Goal: Task Accomplishment & Management: Use online tool/utility

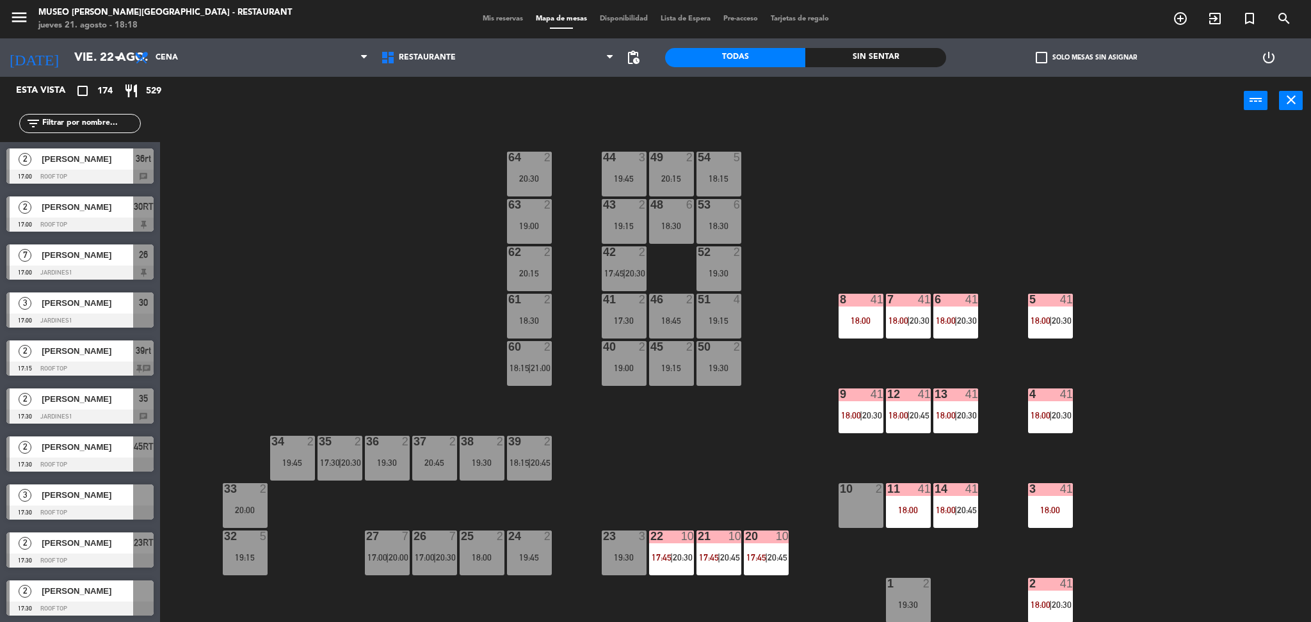
click at [412, 40] on div "Restaurante Roof Top Restaurante Restaurante Roof Top" at bounding box center [497, 57] width 246 height 38
click at [421, 62] on span "Restaurante" at bounding box center [427, 57] width 57 height 9
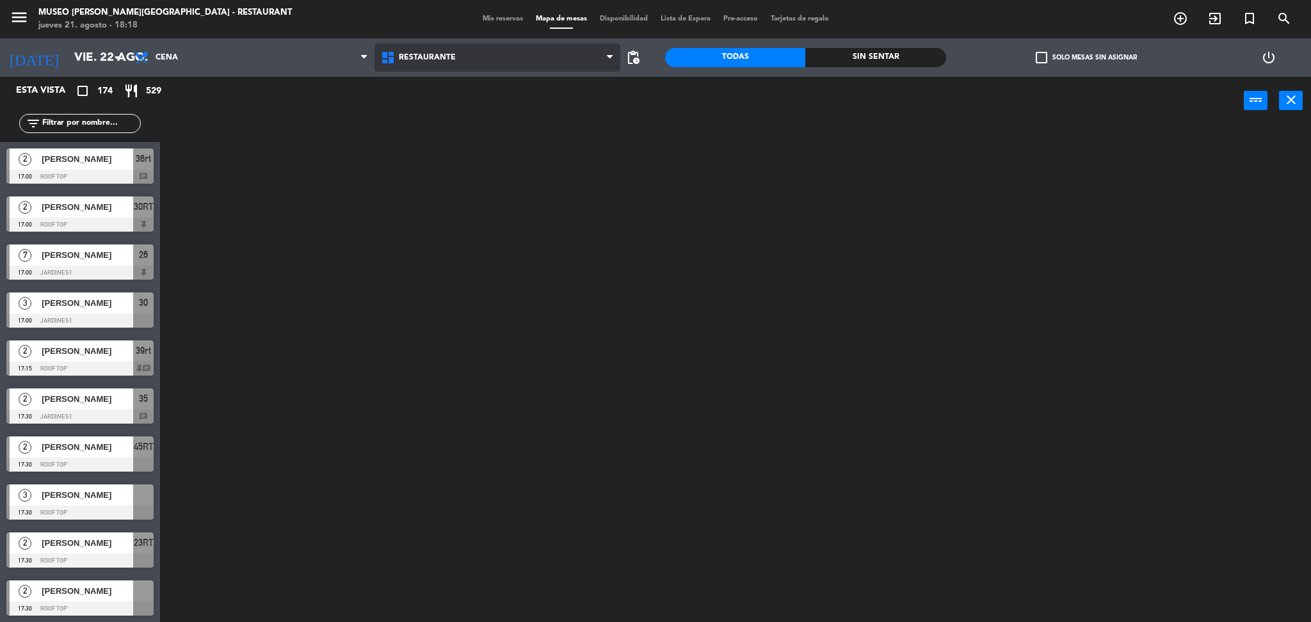
click at [437, 94] on ng-component "menu [GEOGRAPHIC_DATA][PERSON_NAME] - Restaurant [DATE] 21. agosto - 18:18 Mis …" at bounding box center [655, 313] width 1311 height 626
click at [428, 61] on span "Restaurante" at bounding box center [427, 57] width 57 height 9
click at [453, 121] on ng-component "menu [GEOGRAPHIC_DATA][PERSON_NAME] - Restaurant [DATE] 21. agosto - 18:18 Mis …" at bounding box center [655, 313] width 1311 height 626
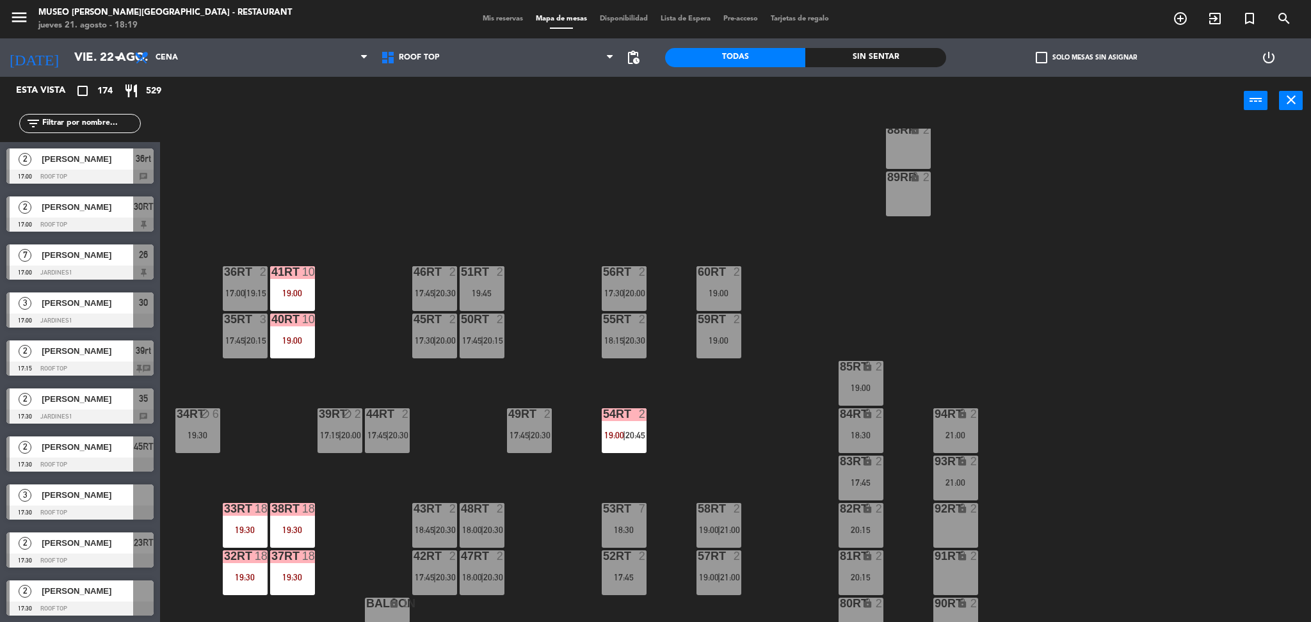
scroll to position [470, 0]
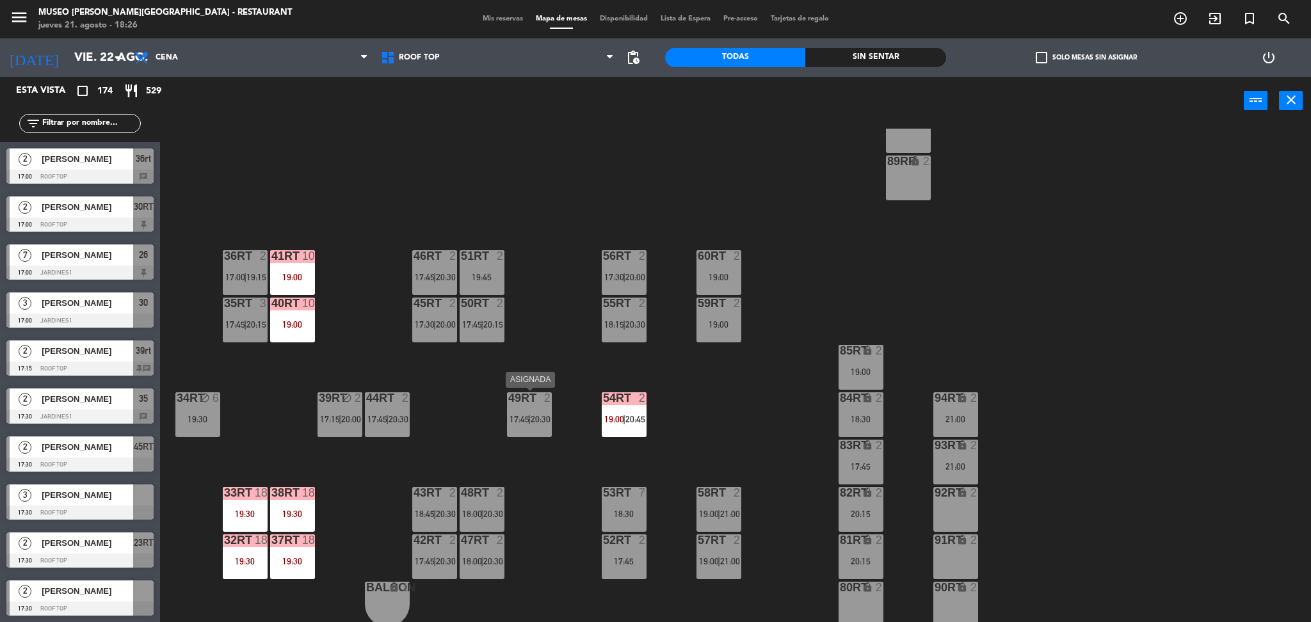
click at [526, 410] on div "49RT 2 17:45 | 20:30" at bounding box center [529, 414] width 45 height 45
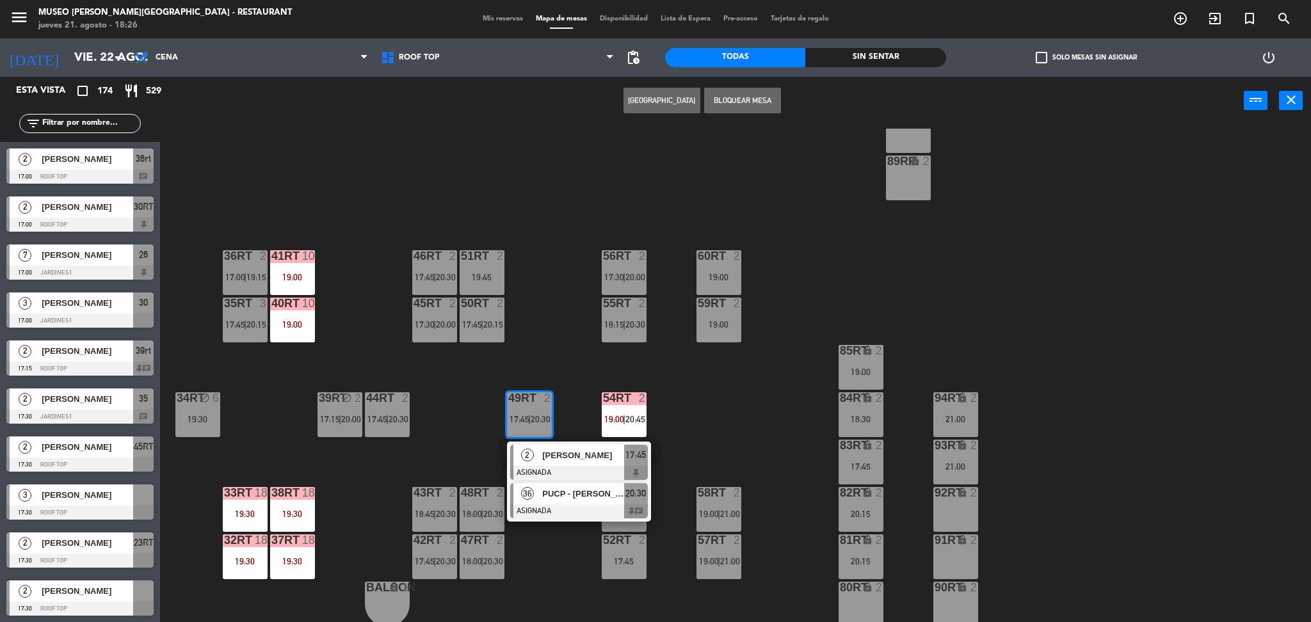
click at [548, 504] on div at bounding box center [579, 511] width 138 height 14
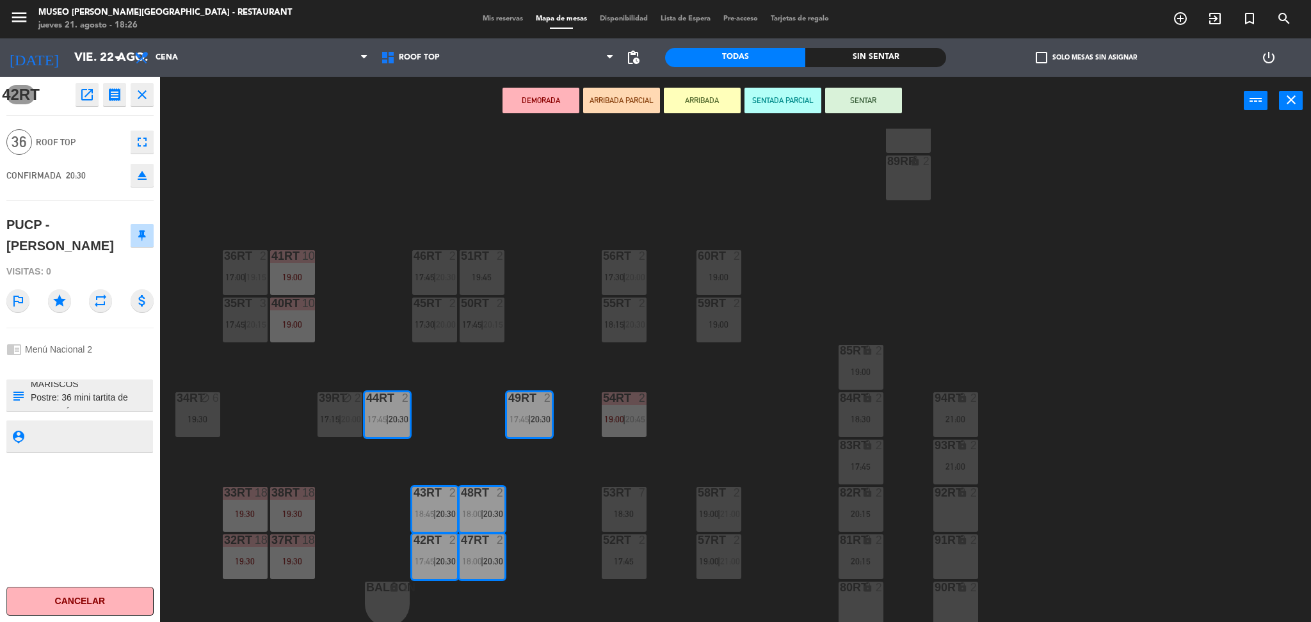
scroll to position [323, 0]
click at [369, 284] on div "18RT 2 19:15 16RT 5 17:45 28RT 2 18:30 | 21:00 80RR lock 2 27RT 3 19:00 7RT 3 1…" at bounding box center [742, 377] width 1138 height 497
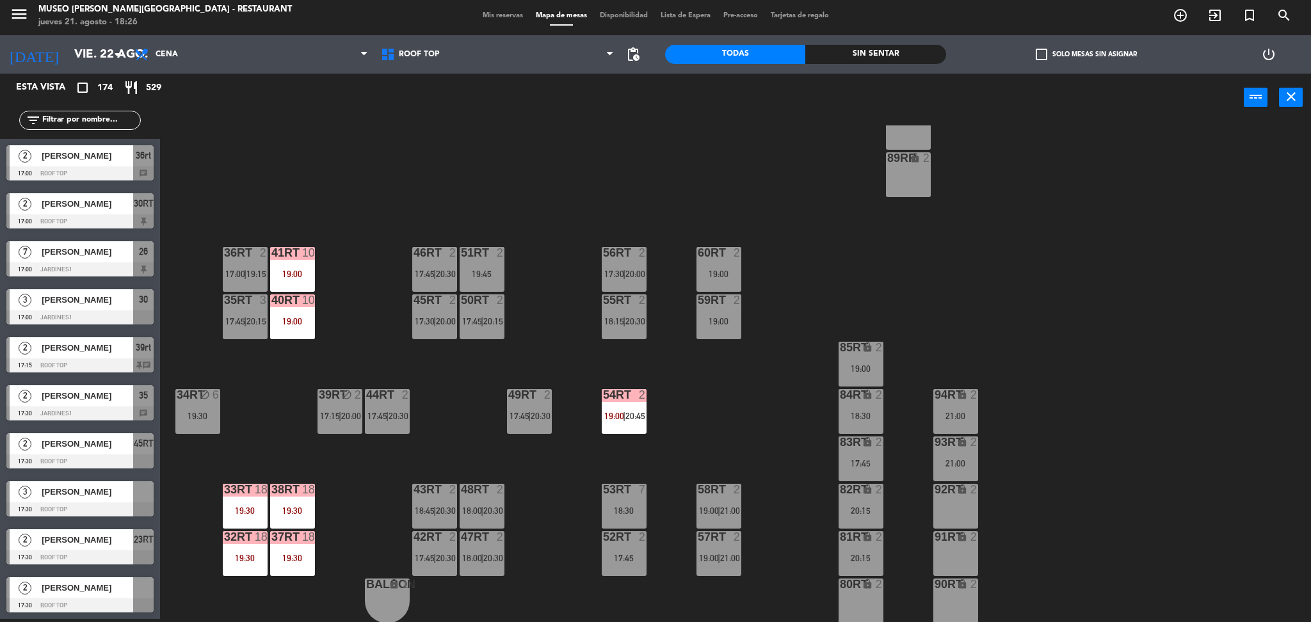
scroll to position [1584, 0]
click at [498, 414] on div "18RT 2 19:15 16RT 5 17:45 28RT 2 18:30 | 21:00 80RR lock 2 27RT 3 19:00 7RT 3 1…" at bounding box center [742, 373] width 1138 height 497
click at [521, 411] on span "17:45" at bounding box center [520, 416] width 20 height 10
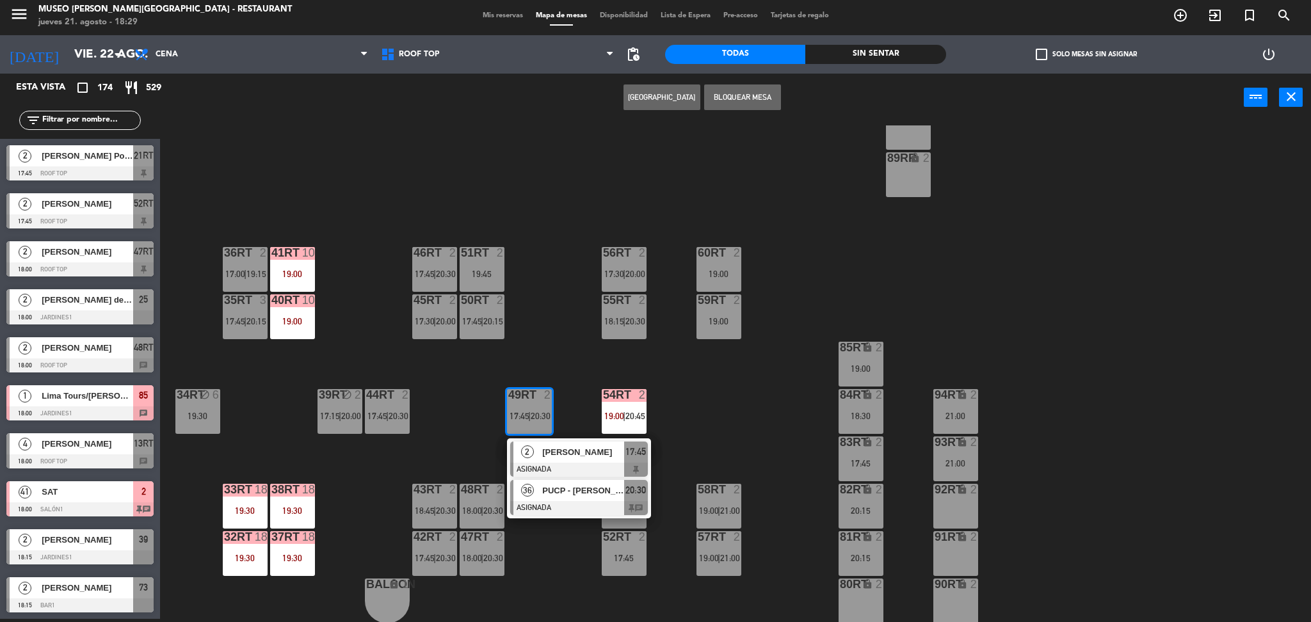
click at [554, 506] on div at bounding box center [579, 508] width 138 height 14
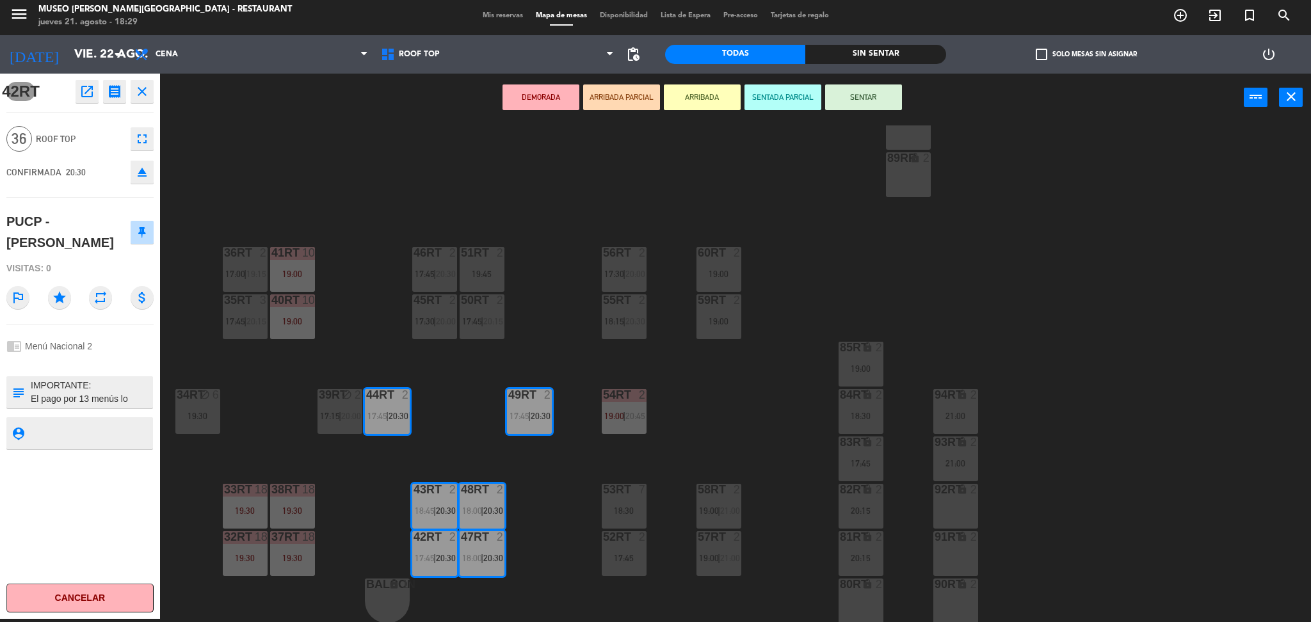
click at [461, 392] on div "18RT 2 19:15 16RT 5 17:45 28RT 2 18:30 | 21:00 80RR lock 2 27RT 3 19:00 7RT 3 1…" at bounding box center [742, 373] width 1138 height 497
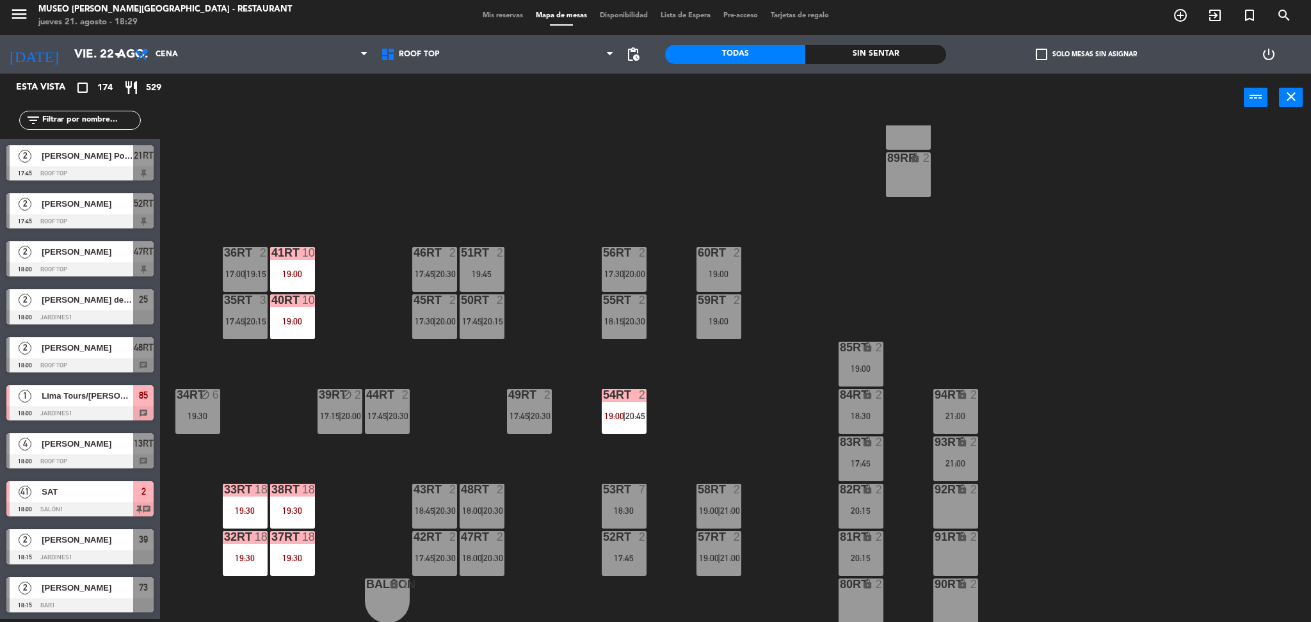
click at [308, 269] on div "19:00" at bounding box center [292, 274] width 45 height 10
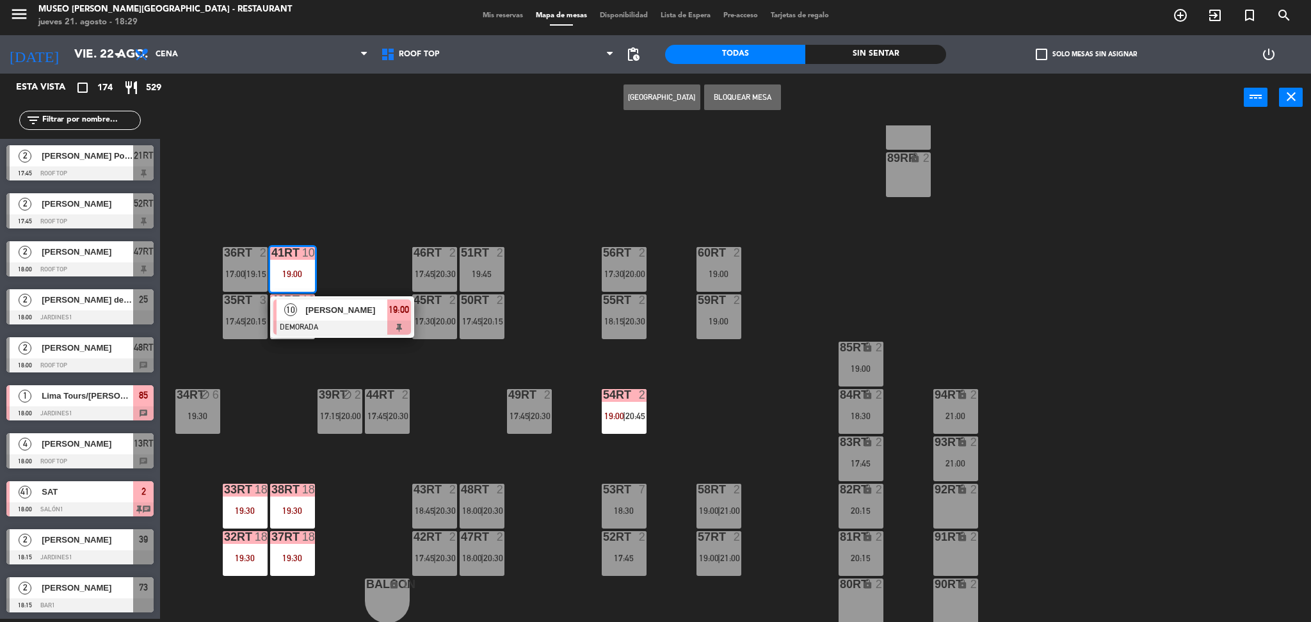
click at [338, 310] on span "[PERSON_NAME]" at bounding box center [346, 309] width 82 height 13
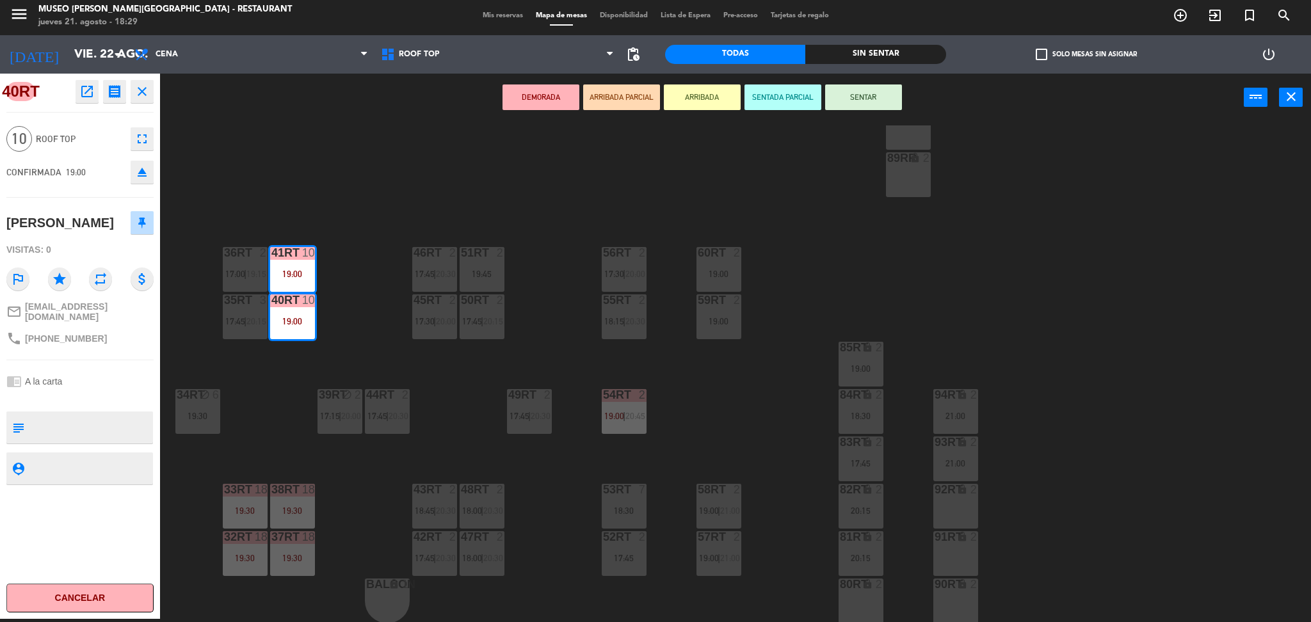
click at [945, 508] on div "92RT lock 2" at bounding box center [955, 506] width 45 height 45
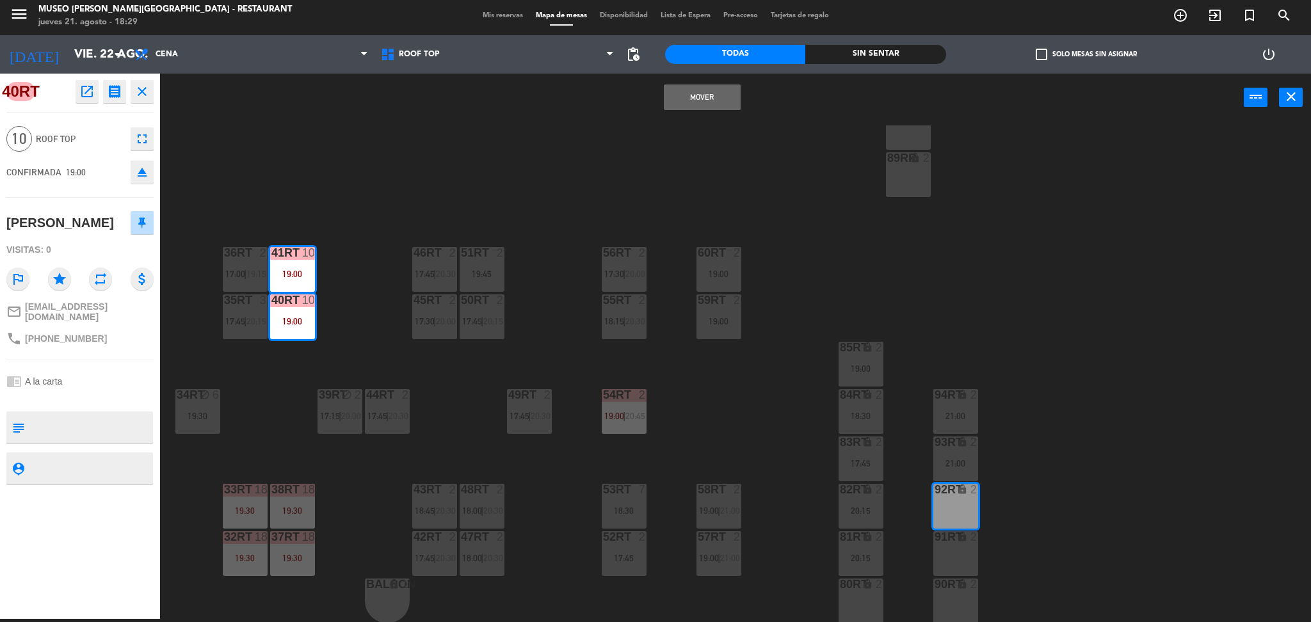
click at [719, 90] on button "Mover" at bounding box center [702, 97] width 77 height 26
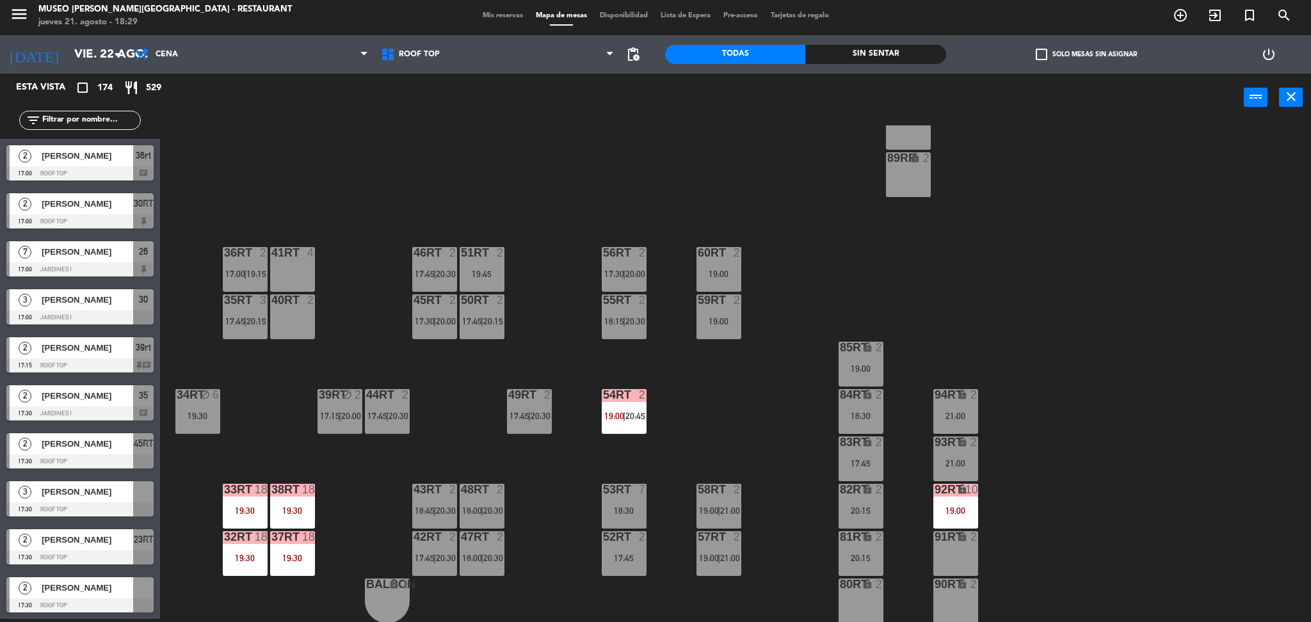
scroll to position [3, 0]
click at [640, 494] on div "7" at bounding box center [643, 490] width 8 height 12
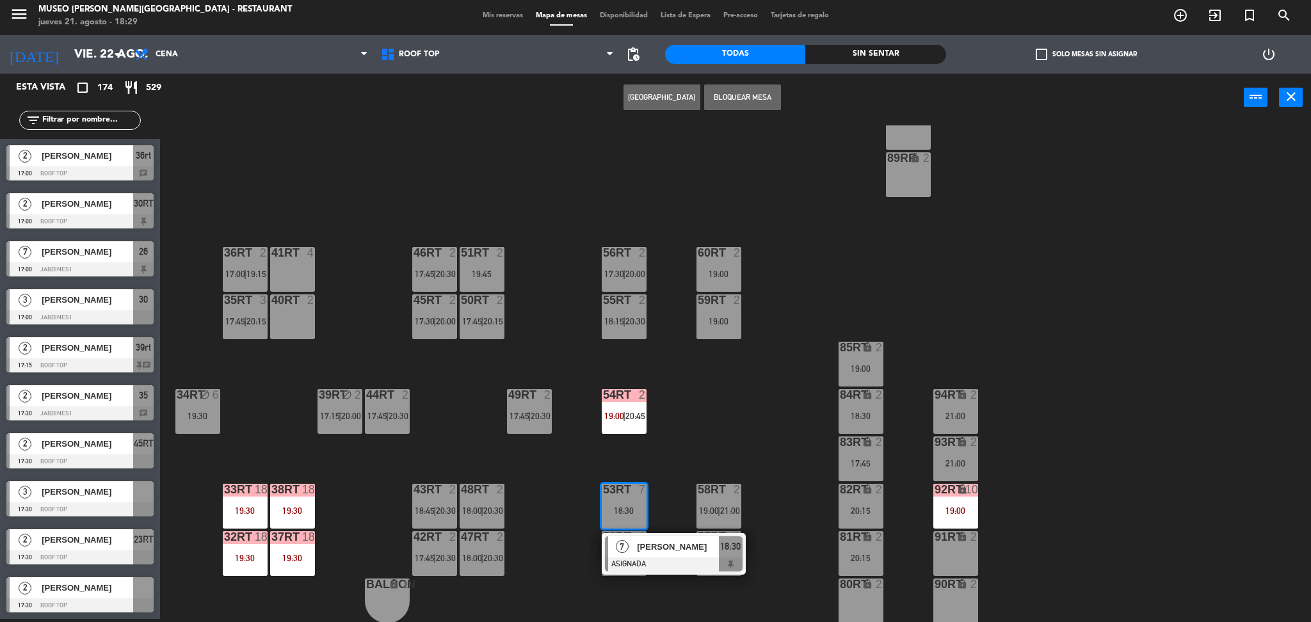
click at [661, 558] on div at bounding box center [674, 565] width 138 height 14
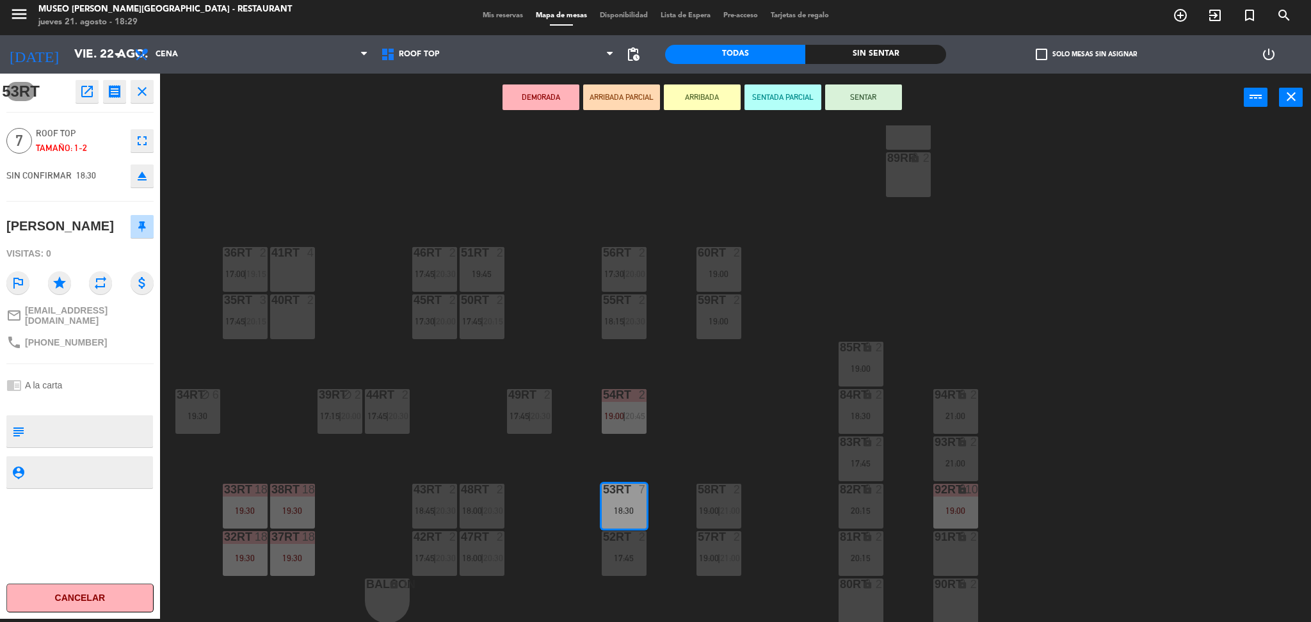
click at [131, 177] on button "eject" at bounding box center [142, 176] width 23 height 23
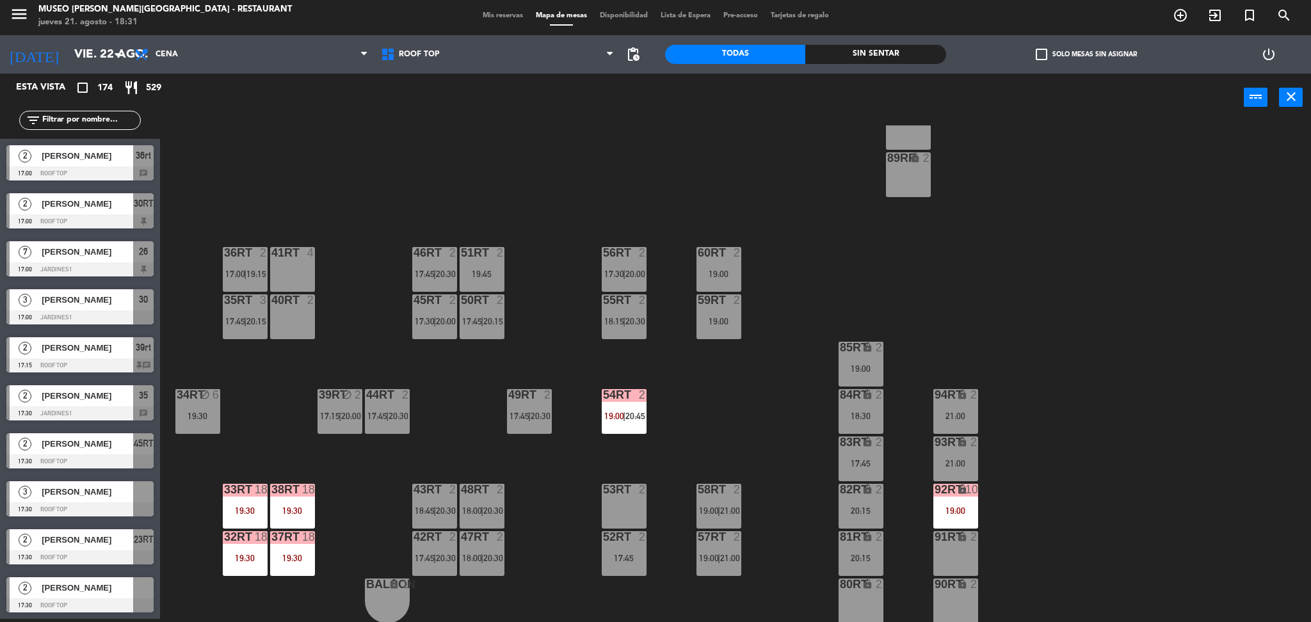
click at [367, 324] on div "18RT 2 19:15 16RT 5 17:45 28RT 2 18:30 | 21:00 80RR lock 2 27RT 3 19:00 7RT 3 1…" at bounding box center [742, 373] width 1138 height 497
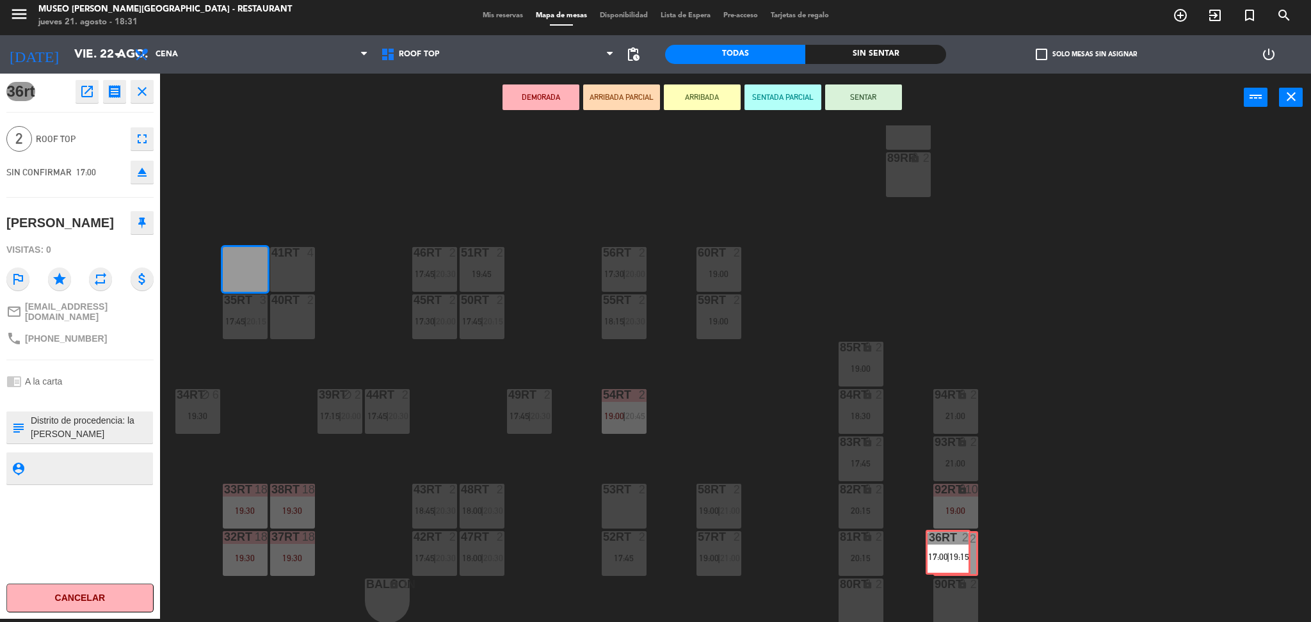
drag, startPoint x: 236, startPoint y: 265, endPoint x: 946, endPoint y: 549, distance: 765.0
click at [946, 549] on div "18RT 2 19:15 16RT 5 17:45 28RT 2 18:30 | 21:00 80RR lock 2 27RT 3 19:00 7RT 3 1…" at bounding box center [742, 373] width 1138 height 497
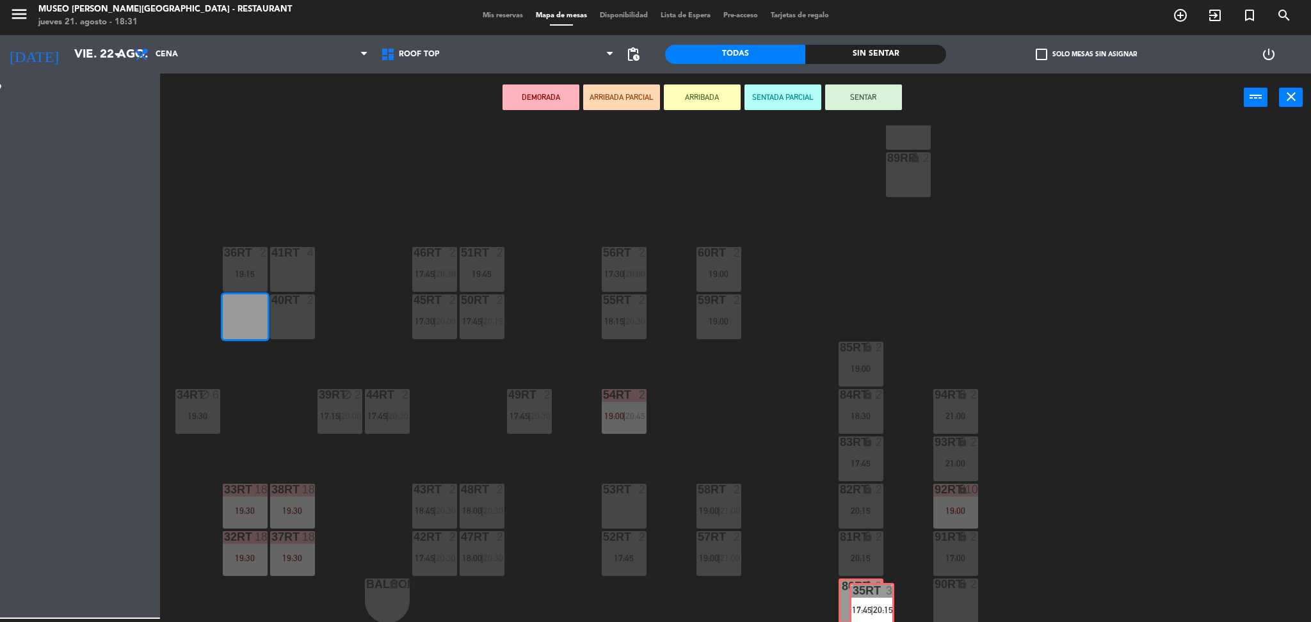
scroll to position [470, 0]
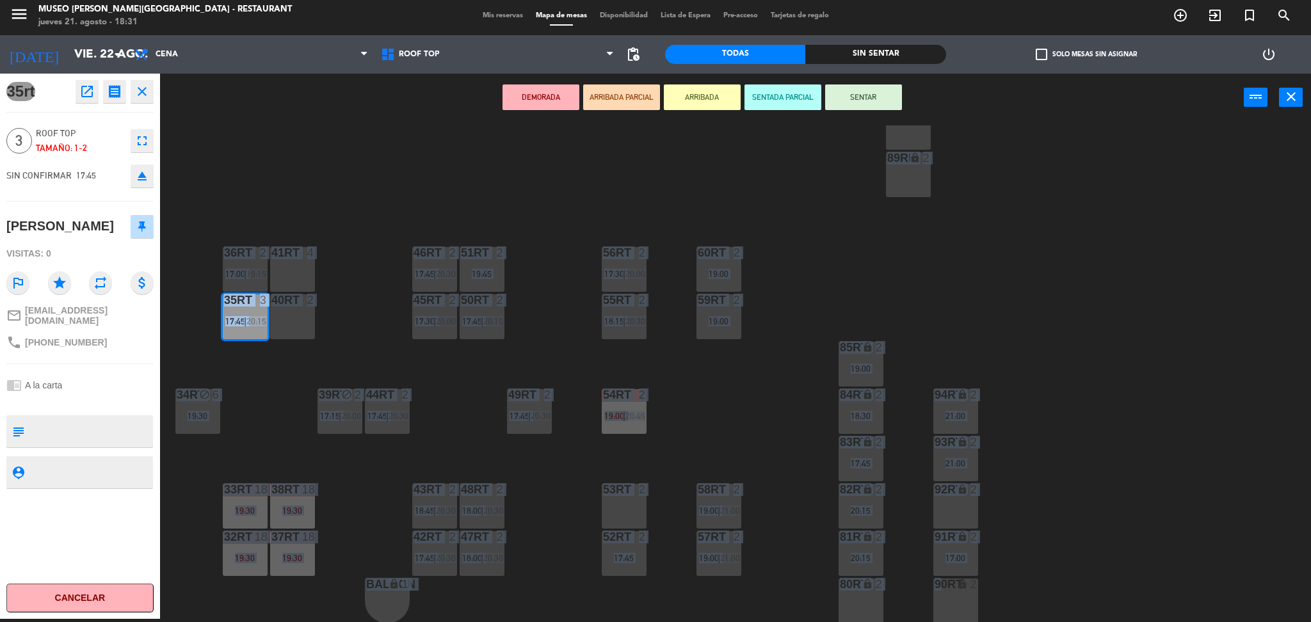
drag, startPoint x: 237, startPoint y: 319, endPoint x: 939, endPoint y: 594, distance: 753.6
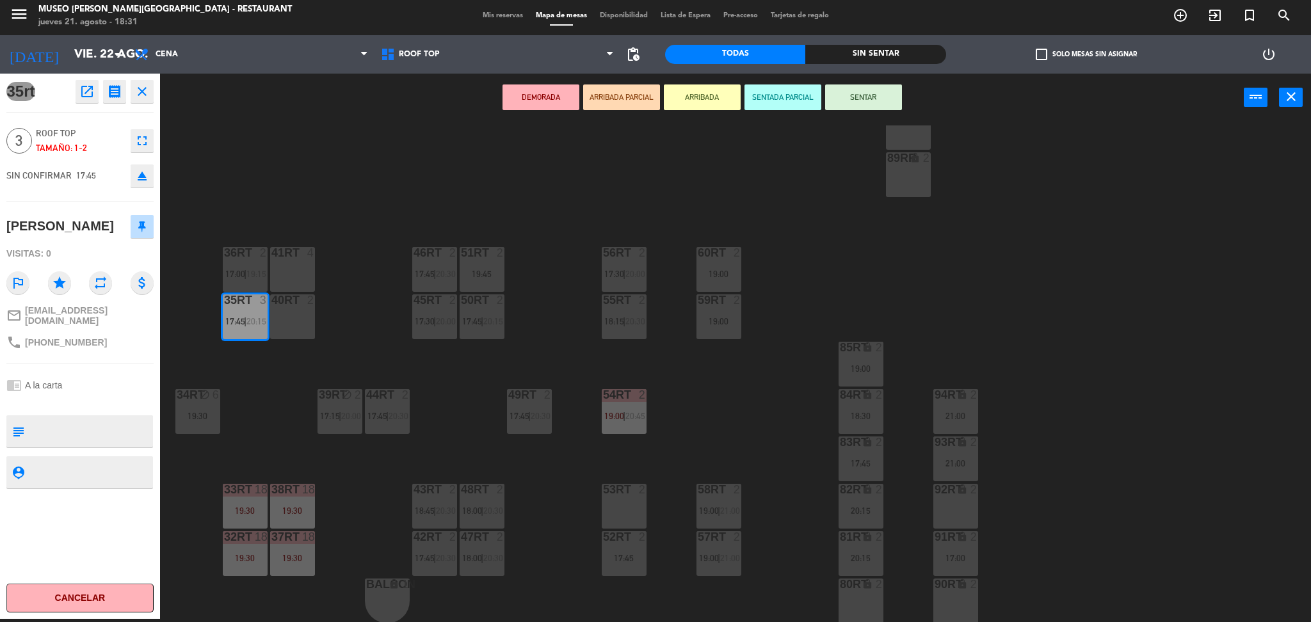
click at [945, 600] on div "90RT lock 2" at bounding box center [955, 601] width 45 height 45
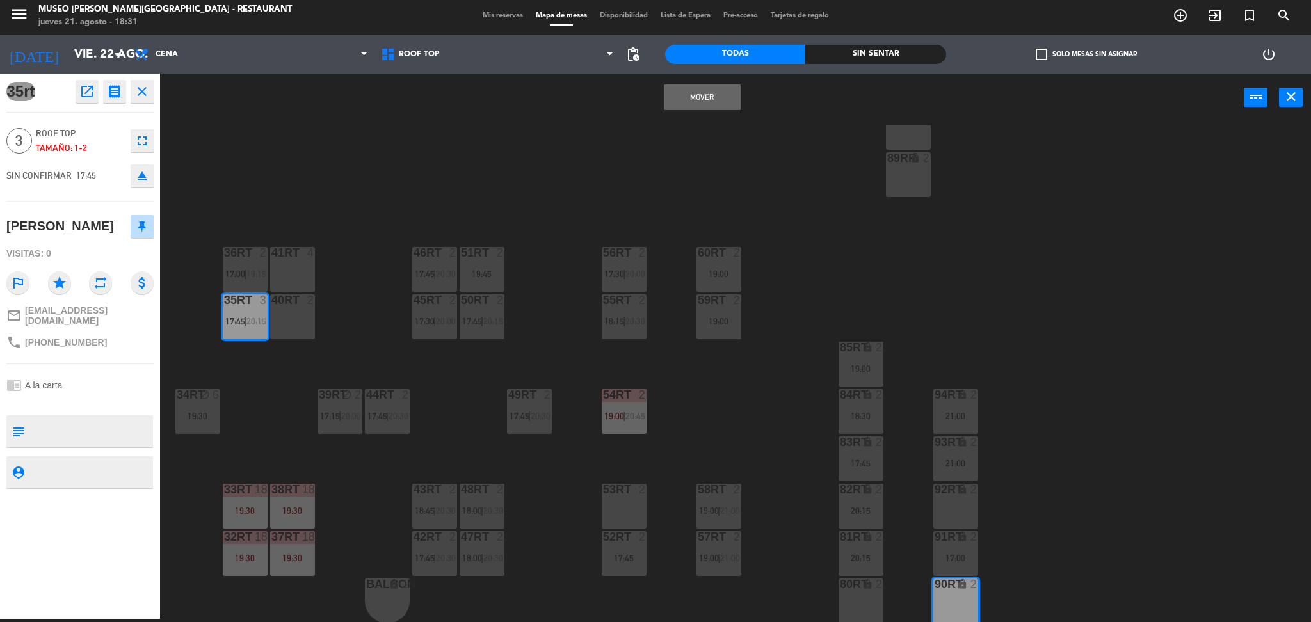
click at [695, 94] on button "Mover" at bounding box center [702, 97] width 77 height 26
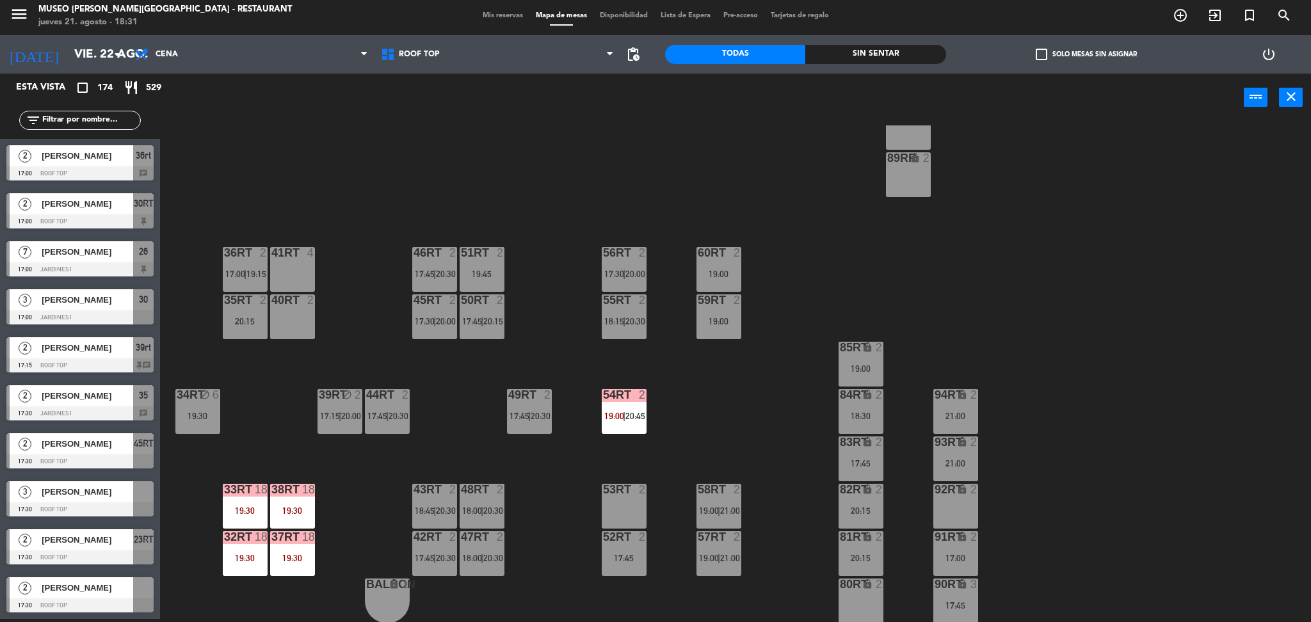
scroll to position [3, 0]
click at [241, 271] on span "17:00" at bounding box center [235, 274] width 20 height 10
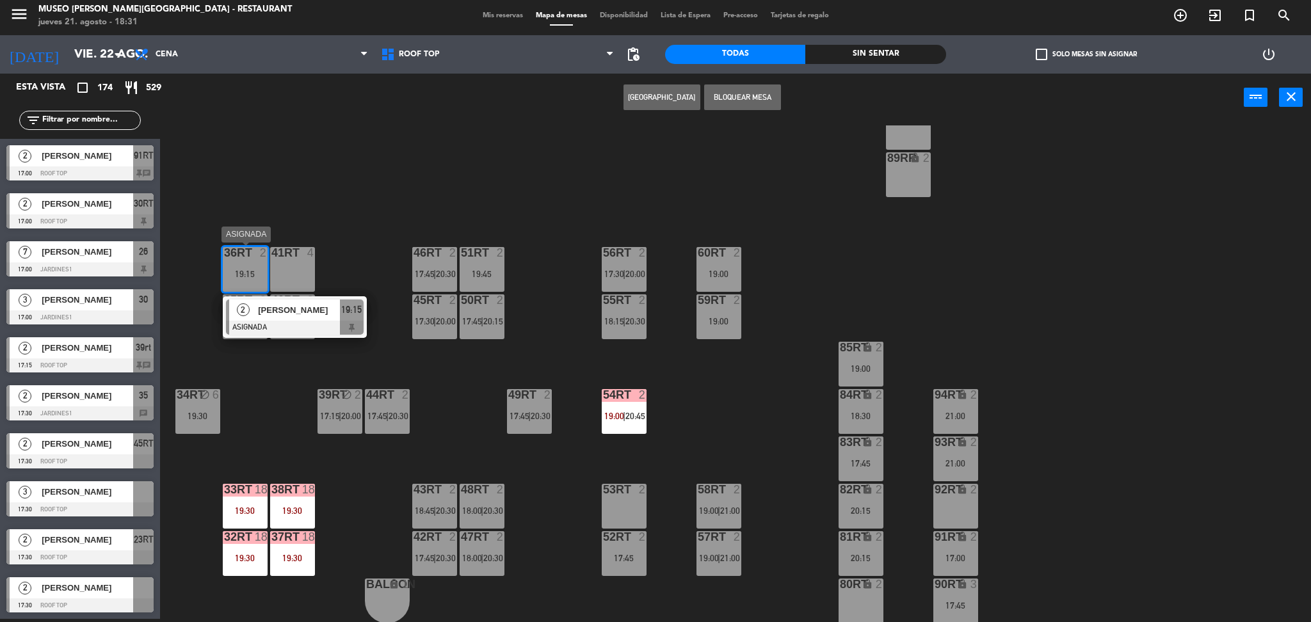
click at [290, 318] on div "[PERSON_NAME]" at bounding box center [298, 310] width 83 height 21
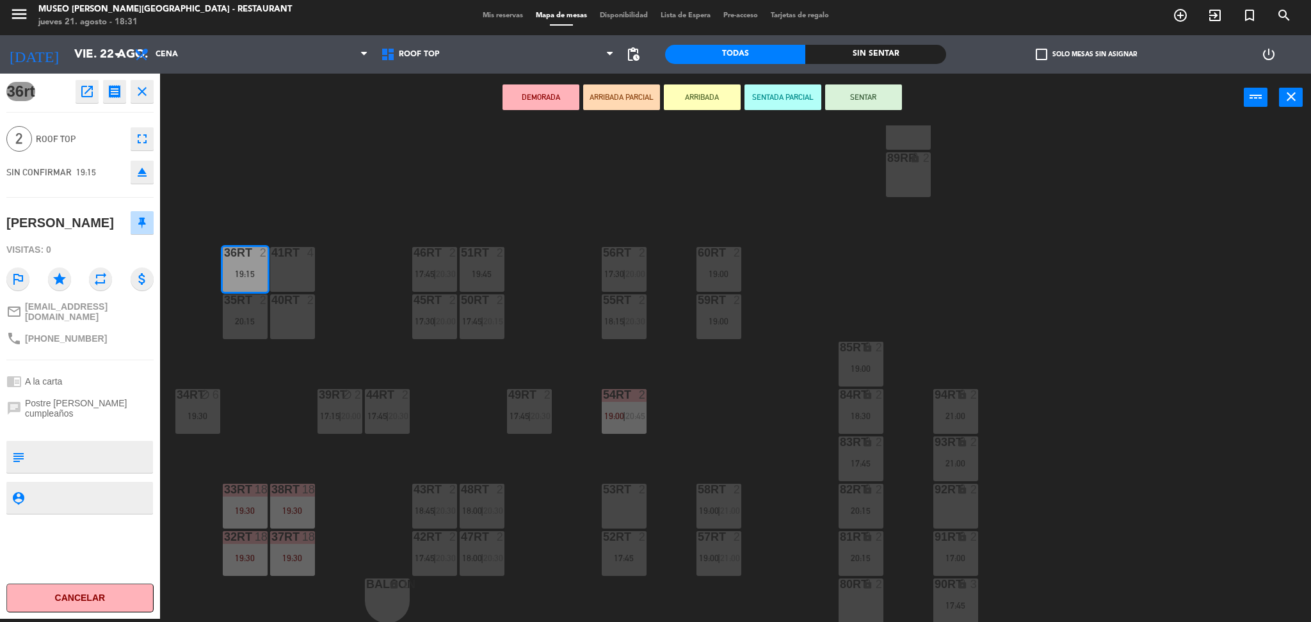
click at [940, 503] on div "92RT lock 2" at bounding box center [955, 506] width 45 height 45
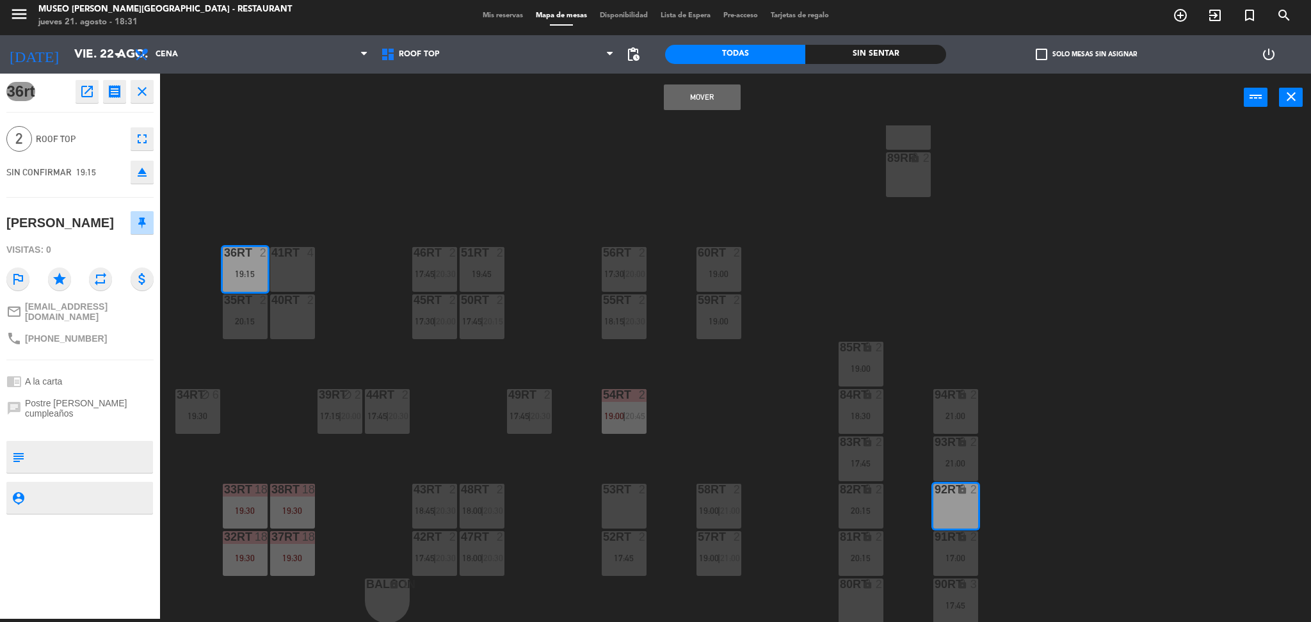
click at [700, 101] on button "Mover" at bounding box center [702, 97] width 77 height 26
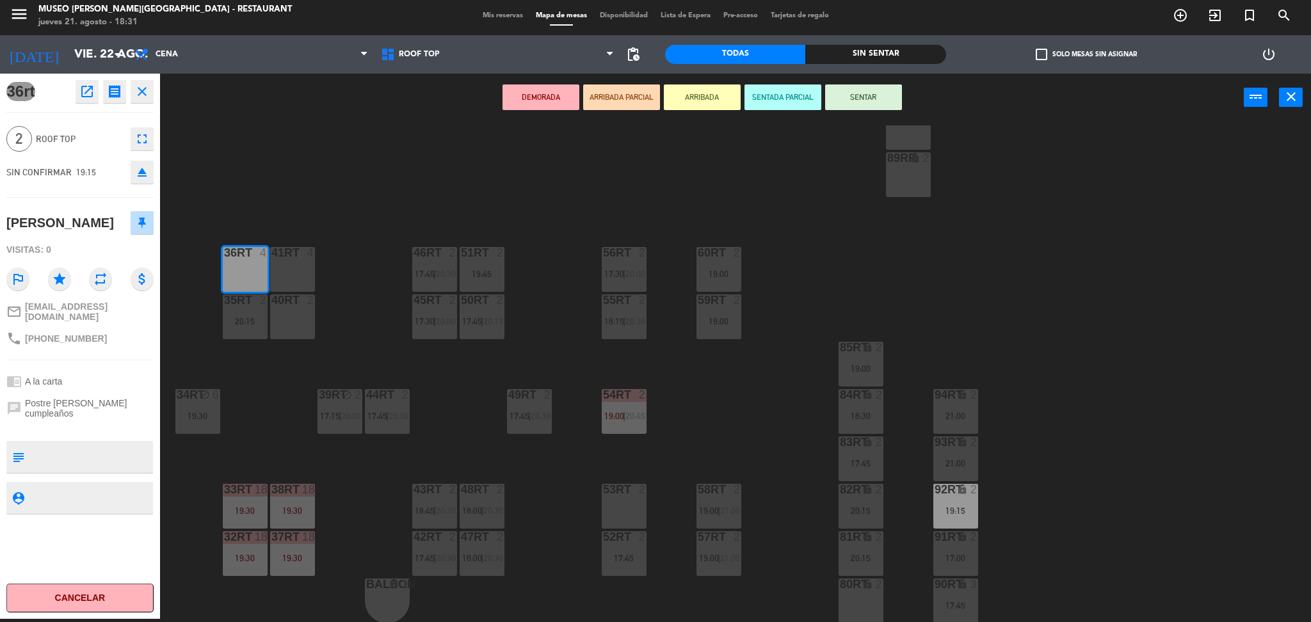
click at [397, 175] on div "18RT 2 19:15 16RT 5 17:45 28RT 2 18:30 | 21:00 80RR lock 2 27RT 3 19:00 7RT 3 1…" at bounding box center [742, 373] width 1138 height 497
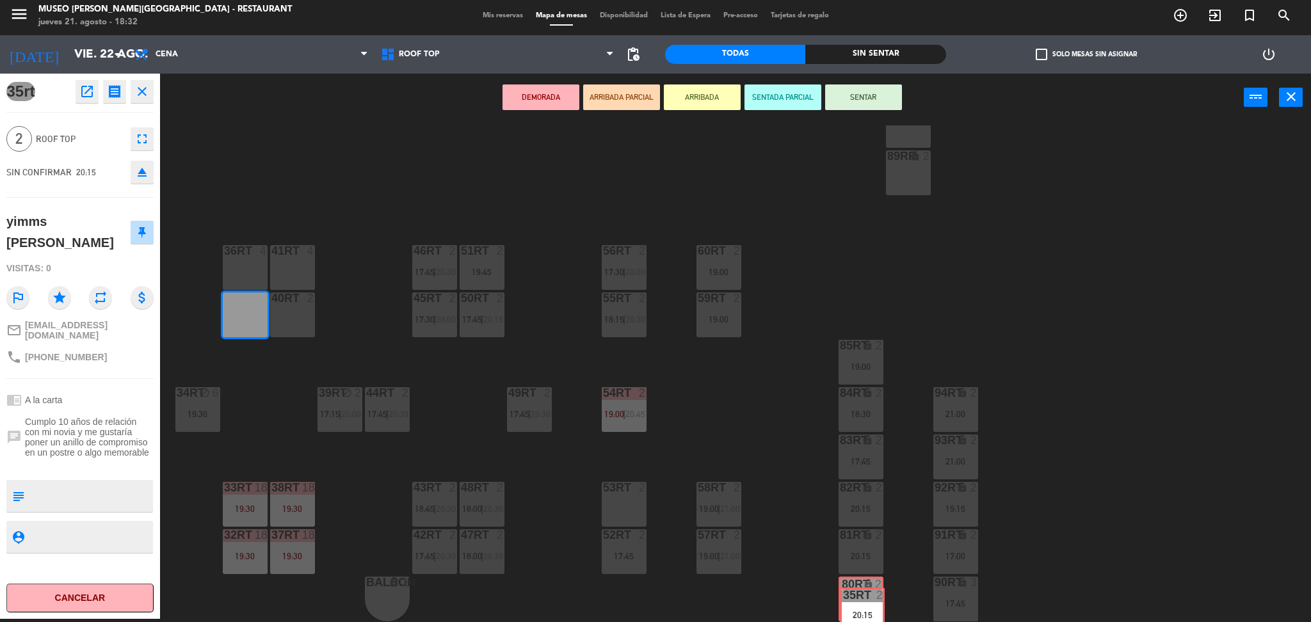
drag, startPoint x: 248, startPoint y: 322, endPoint x: 866, endPoint y: 604, distance: 679.7
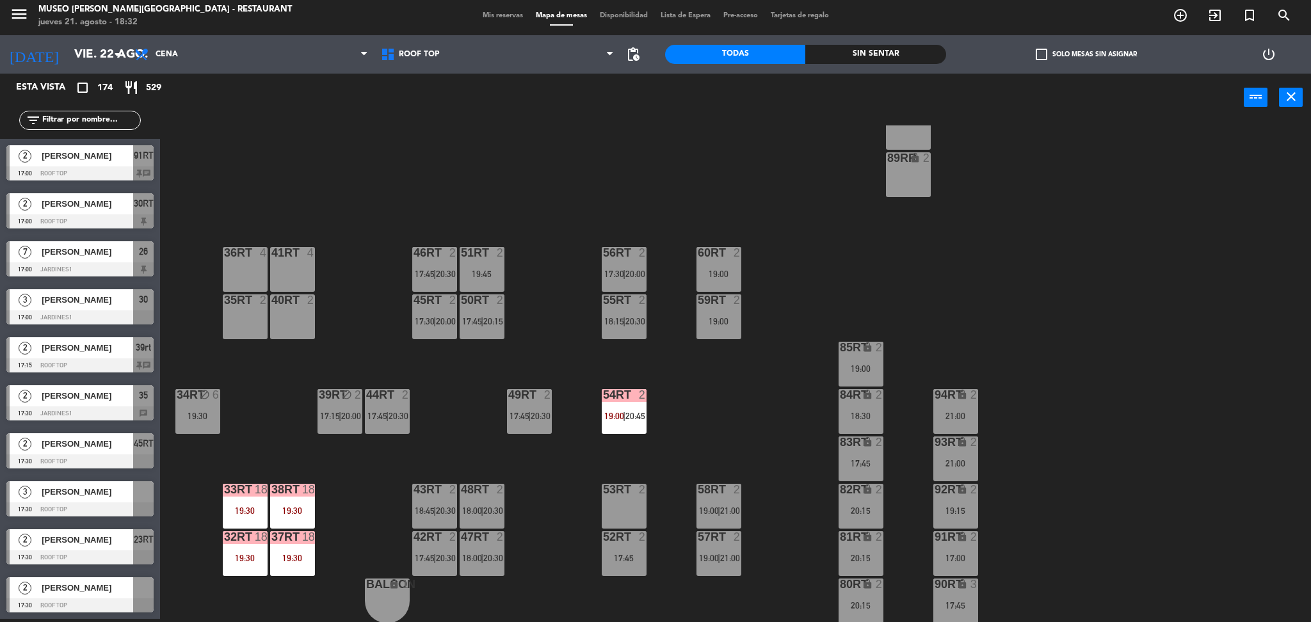
scroll to position [960, 0]
click at [472, 499] on div "48RT 2 18:00 | 20:30" at bounding box center [482, 506] width 45 height 45
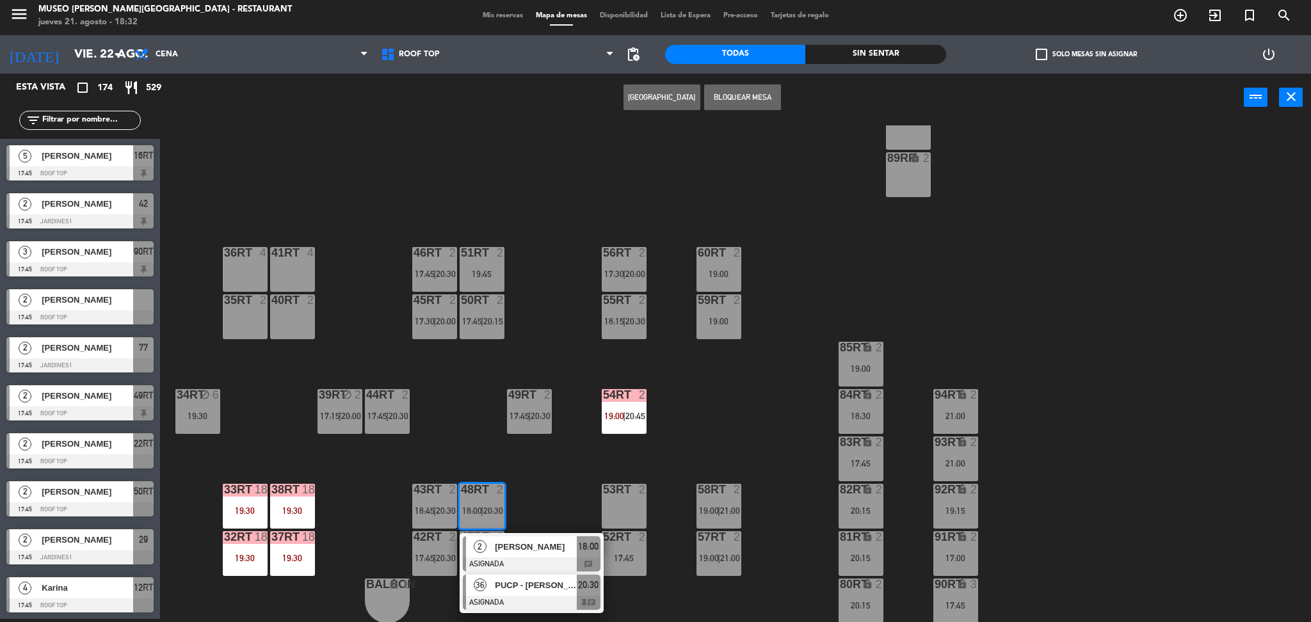
click at [554, 597] on div at bounding box center [532, 603] width 138 height 14
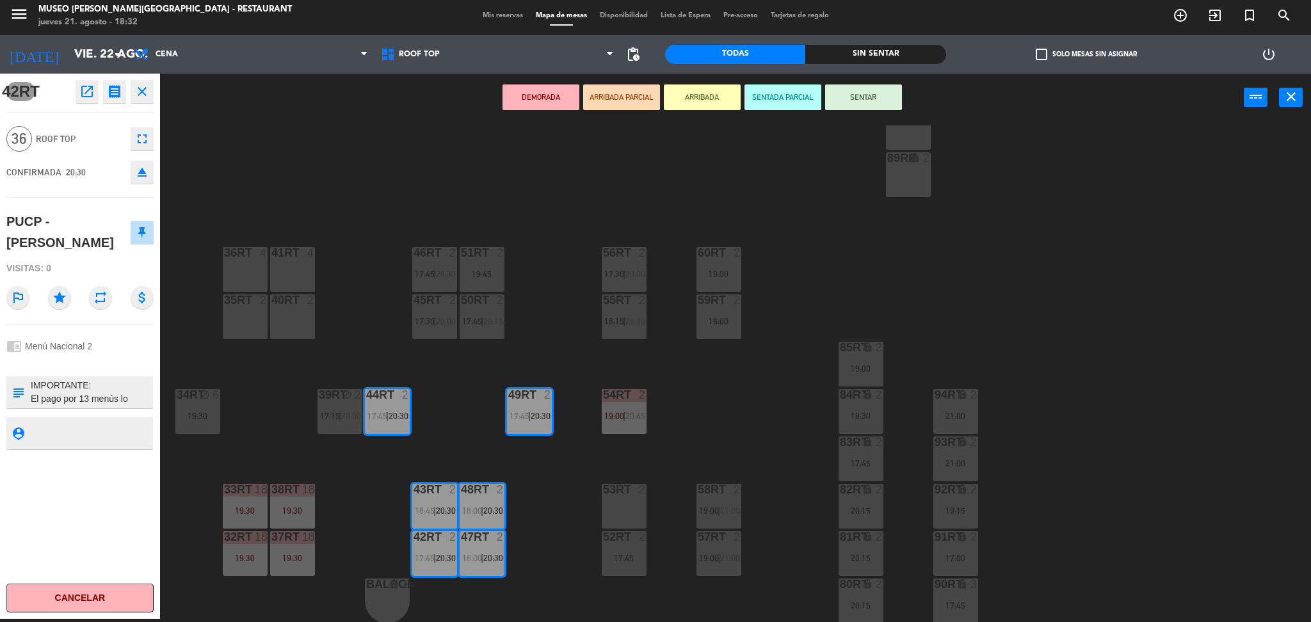
click at [253, 309] on div "35rt 2" at bounding box center [245, 316] width 45 height 45
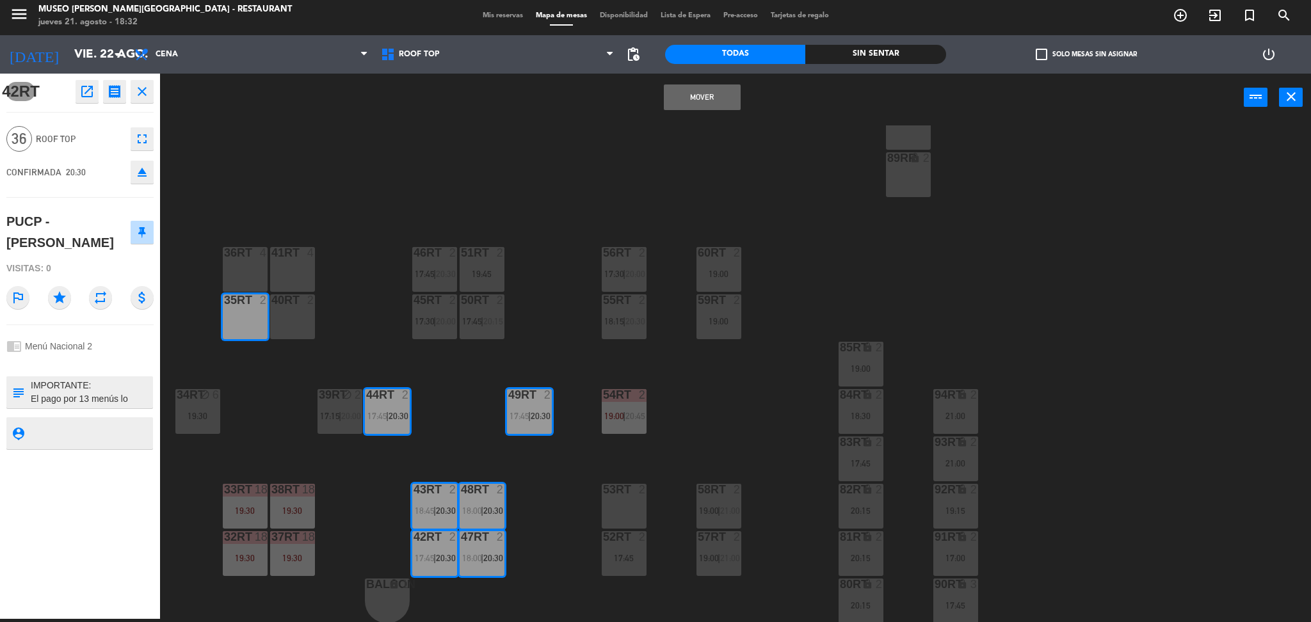
click at [247, 257] on div at bounding box center [244, 253] width 21 height 12
click at [291, 271] on div "41RT 4" at bounding box center [292, 269] width 45 height 45
click at [704, 99] on button "Mover y Unir" at bounding box center [702, 97] width 77 height 26
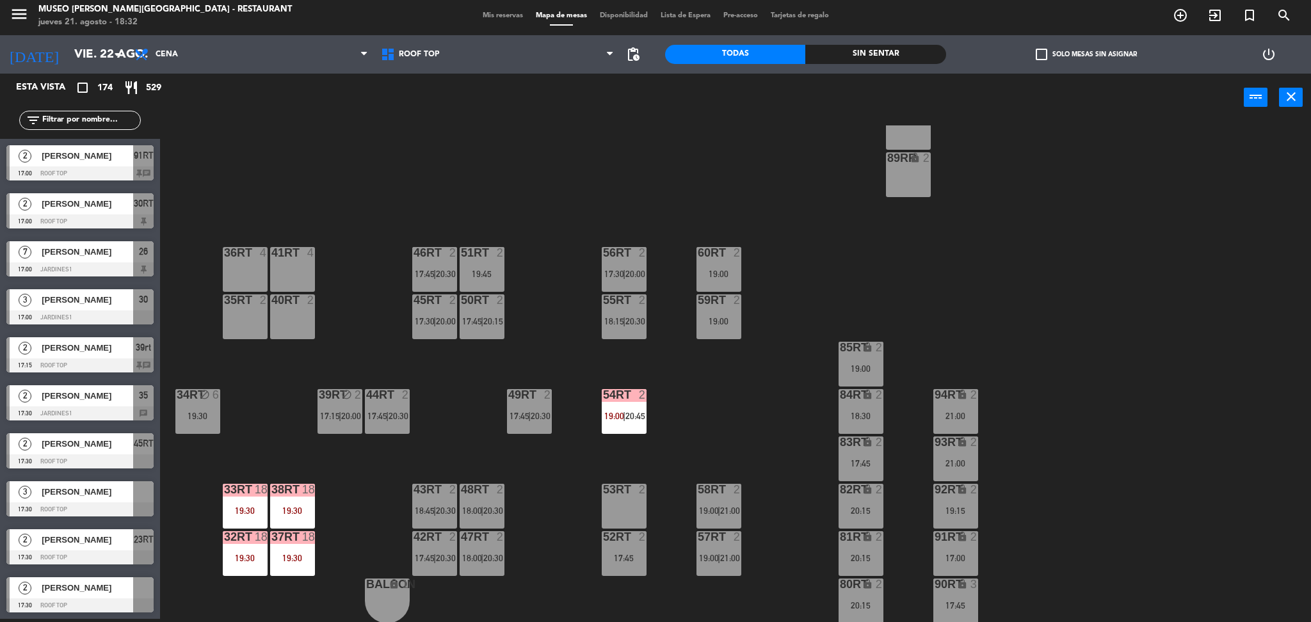
scroll to position [1584, 0]
click at [248, 264] on div "36rt 36 20:30" at bounding box center [245, 269] width 45 height 45
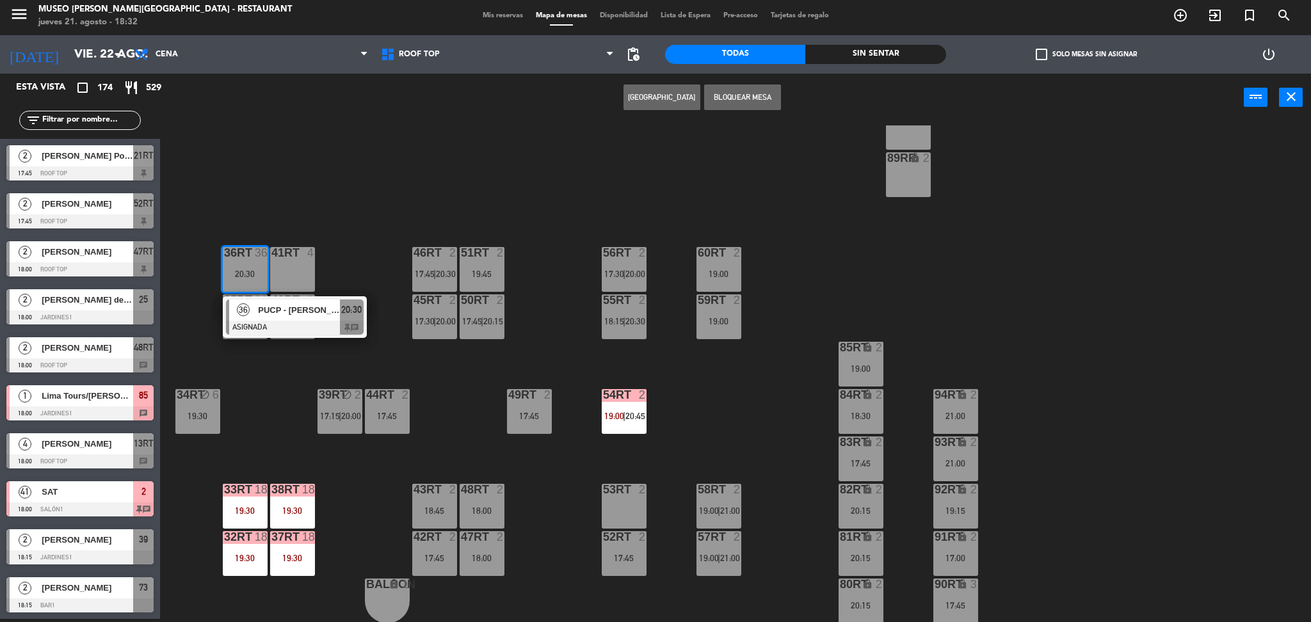
click at [281, 321] on div at bounding box center [295, 328] width 138 height 14
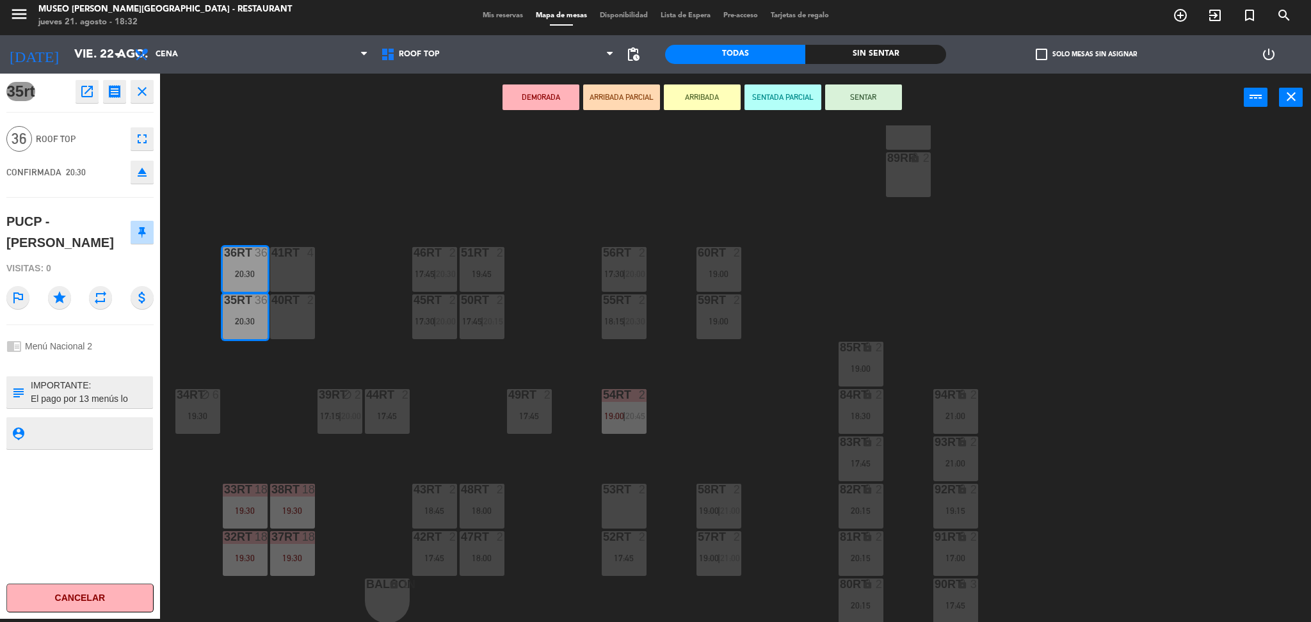
click at [138, 184] on div "CONFIRMADA 20:30 eject" at bounding box center [79, 172] width 147 height 32
click at [145, 174] on icon "eject" at bounding box center [141, 172] width 15 height 15
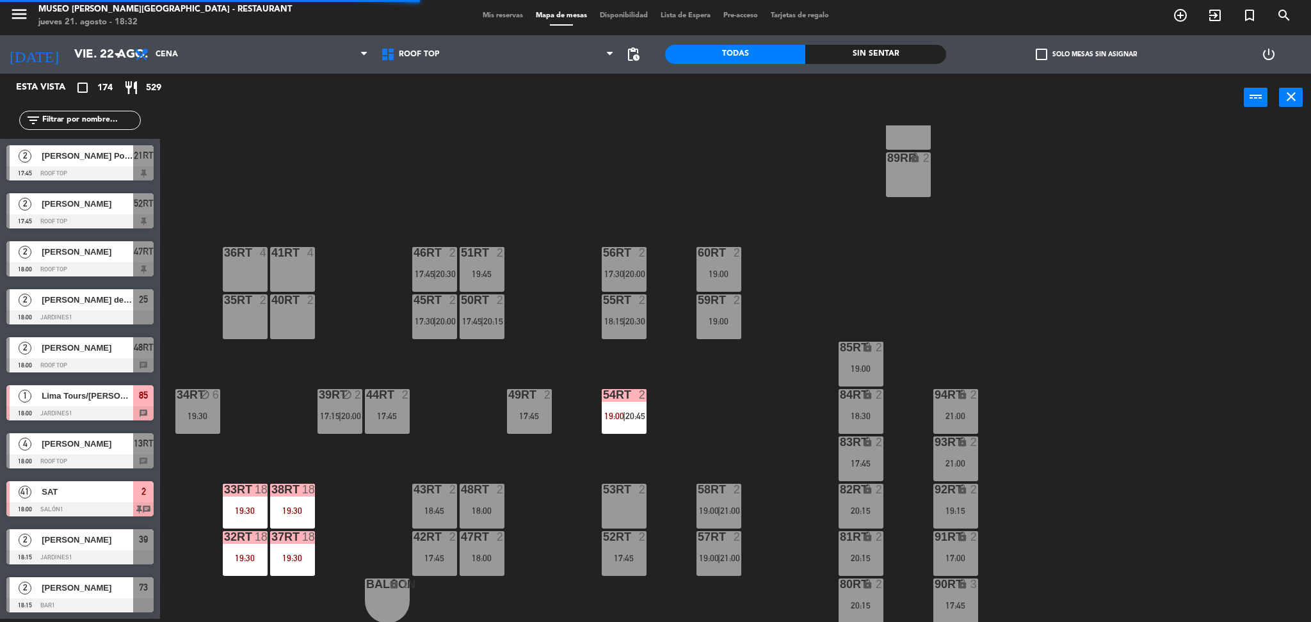
click at [92, 122] on input "text" at bounding box center [90, 120] width 99 height 14
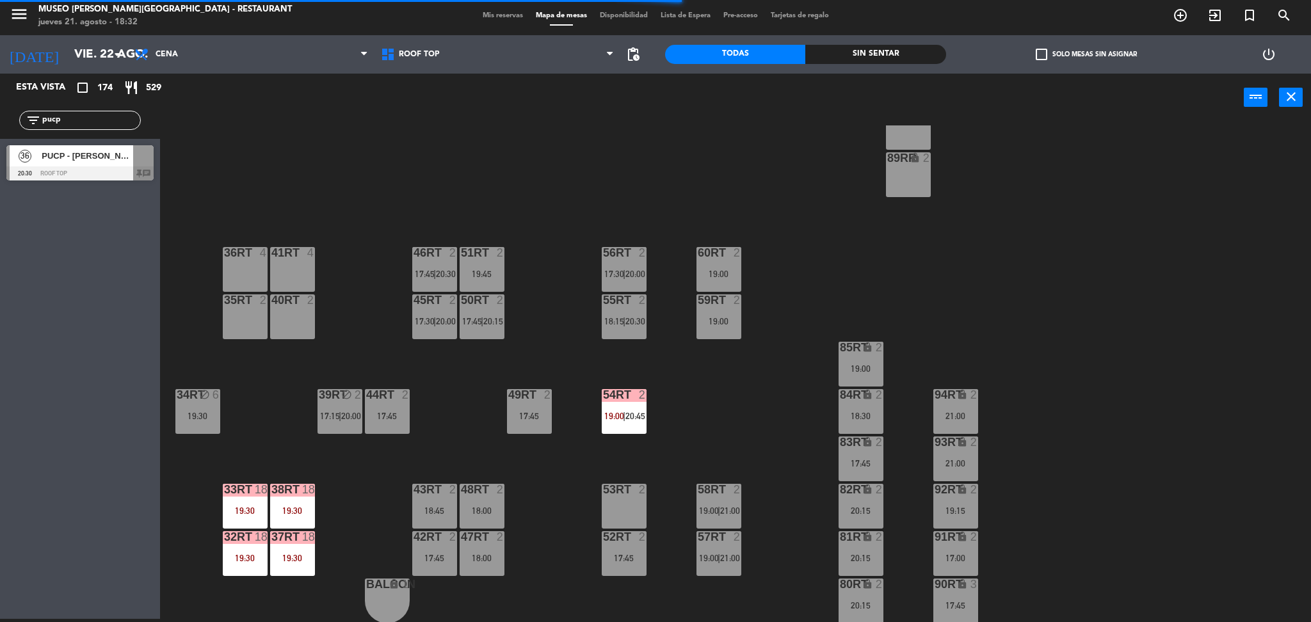
type input "pucp"
click at [104, 164] on div "PUCP - [PERSON_NAME]" at bounding box center [86, 155] width 93 height 21
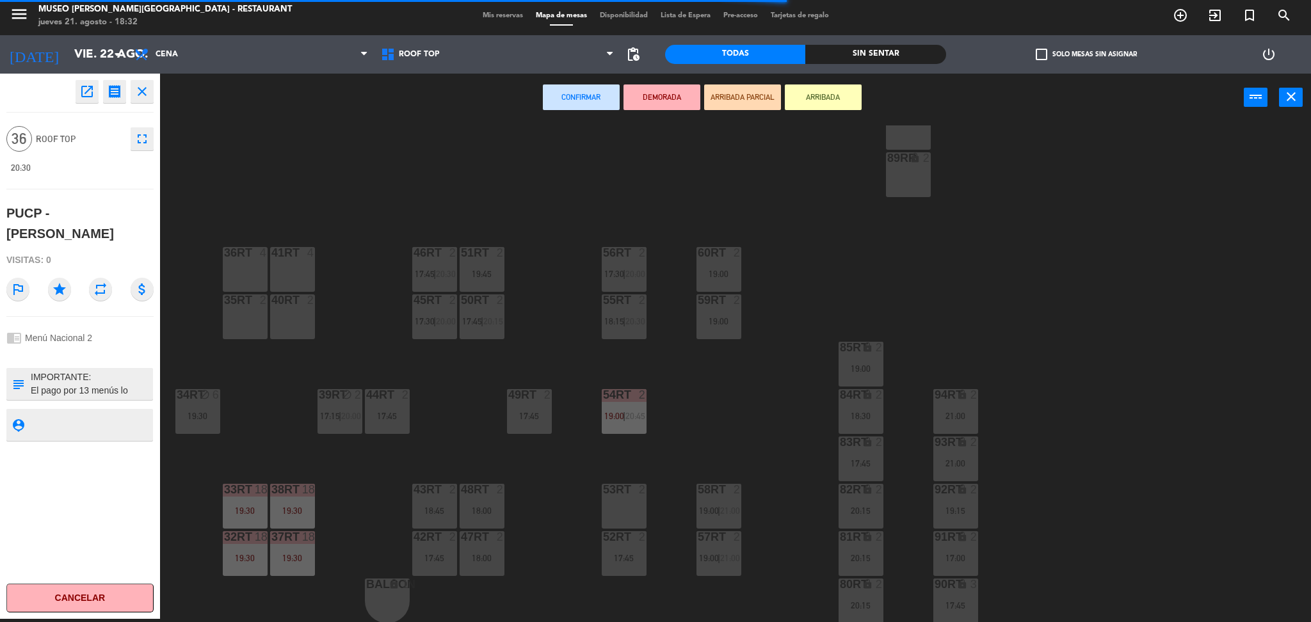
click at [237, 255] on div at bounding box center [244, 253] width 21 height 12
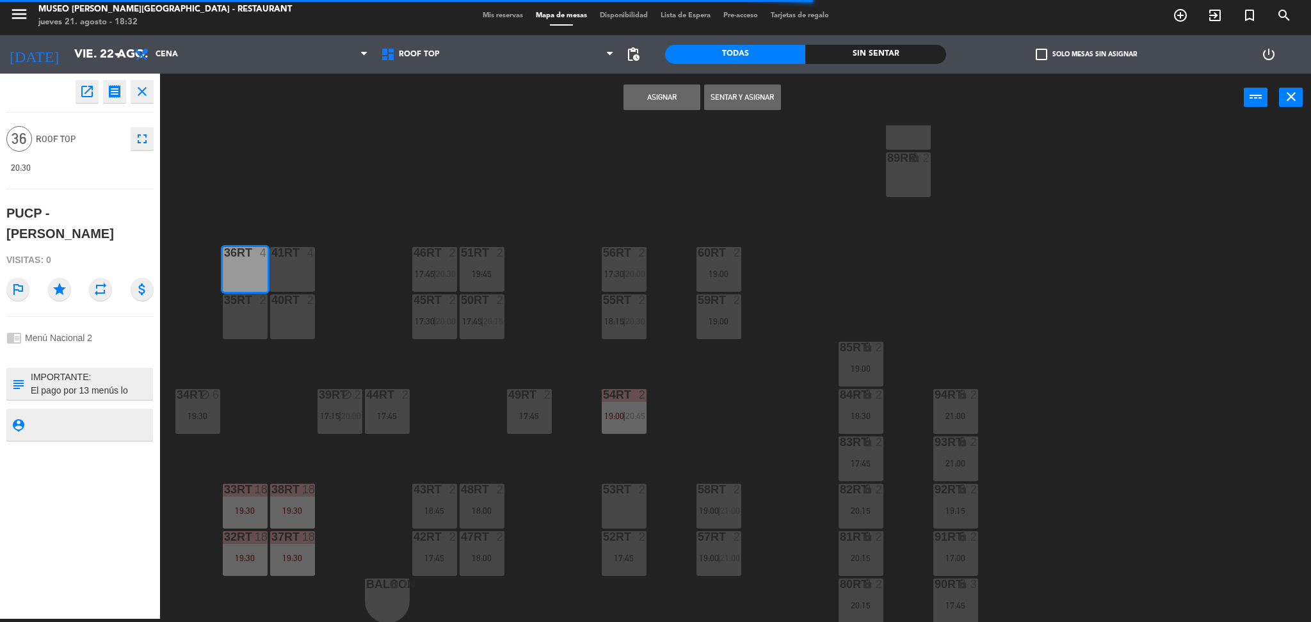
click at [289, 269] on div "41RT 4" at bounding box center [292, 269] width 45 height 45
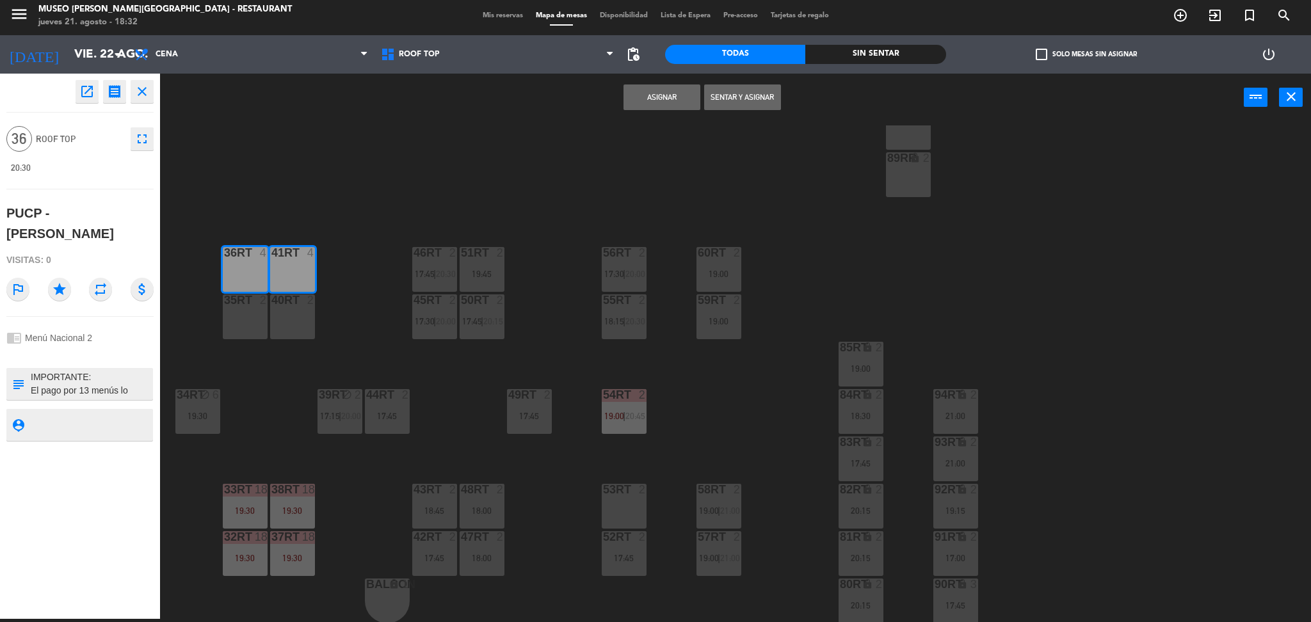
click at [252, 302] on div at bounding box center [244, 300] width 21 height 12
click at [298, 309] on div "40RT 2" at bounding box center [292, 316] width 45 height 45
click at [666, 102] on button "Asignar" at bounding box center [661, 97] width 77 height 26
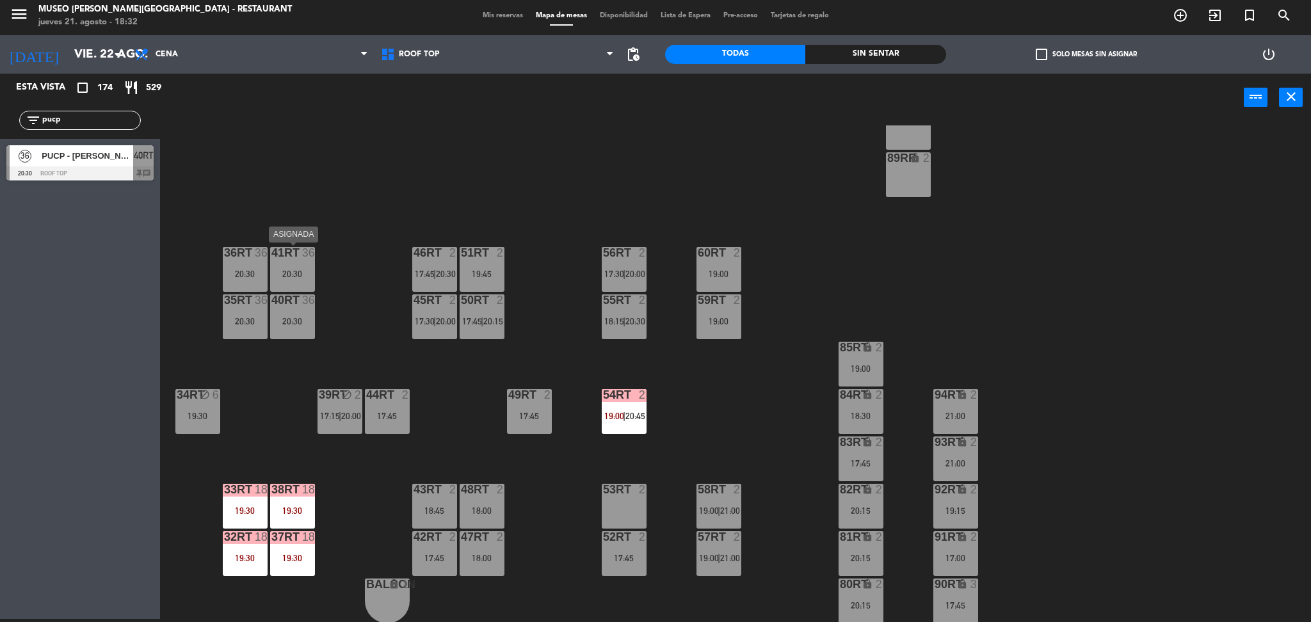
click at [299, 262] on div "41RT 36 20:30" at bounding box center [292, 269] width 45 height 45
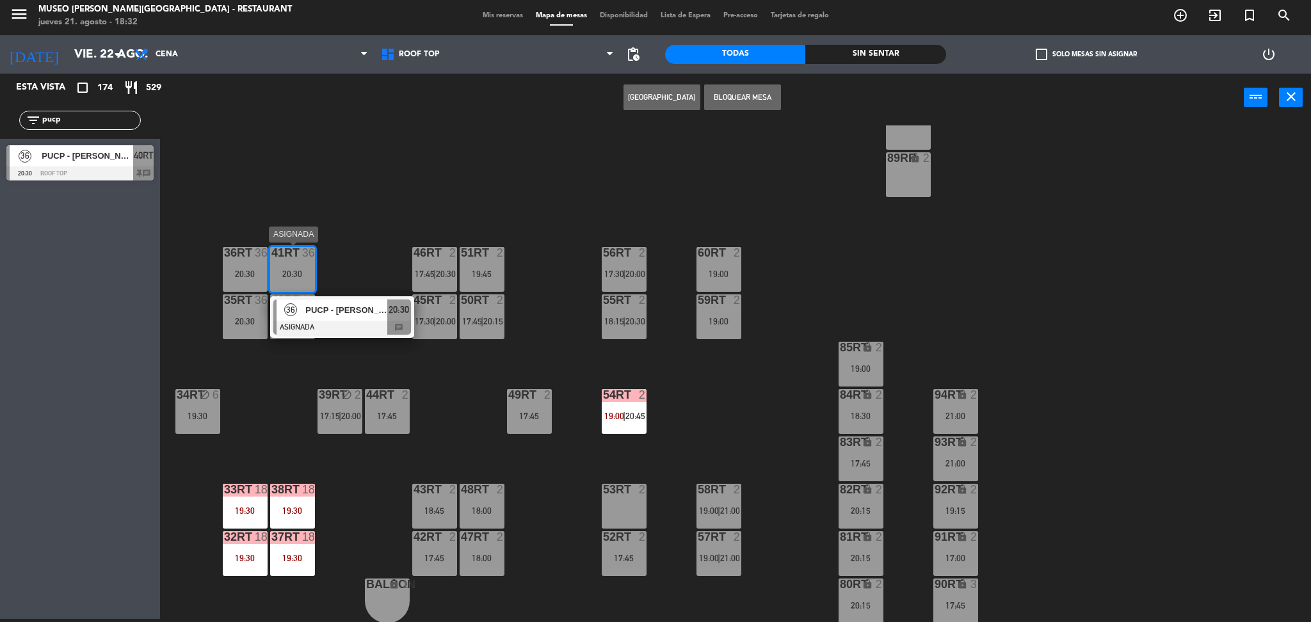
click at [332, 305] on span "PUCP - [PERSON_NAME]" at bounding box center [346, 309] width 82 height 13
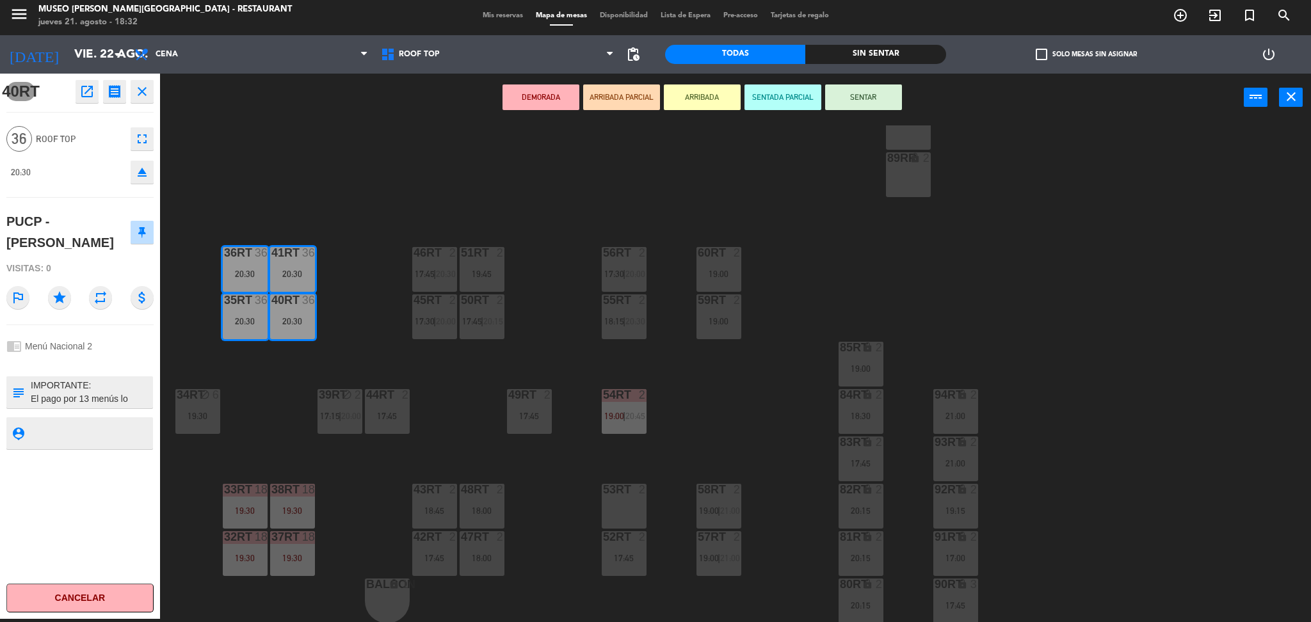
click at [541, 77] on div "DEMORADA ARRIBADA PARCIAL ARRIBADA SENTADA PARCIAL SENTAR power_input close" at bounding box center [702, 98] width 1084 height 49
click at [554, 100] on button "DEMORADA" at bounding box center [540, 97] width 77 height 26
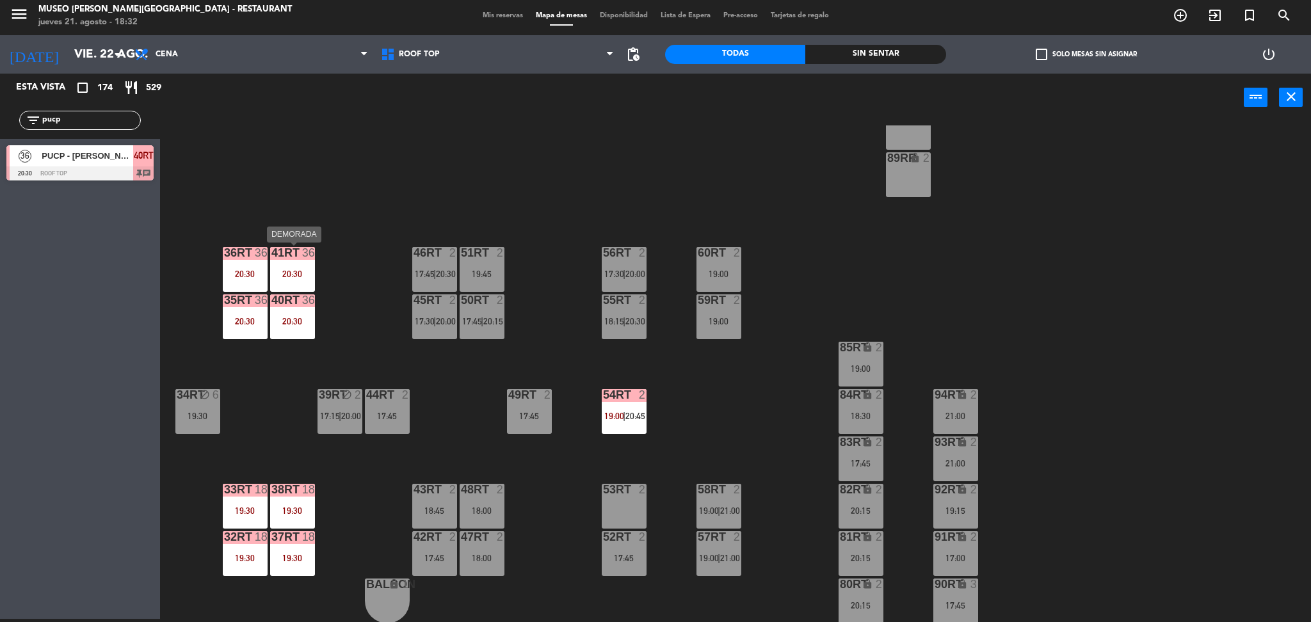
click at [280, 287] on div "41RT 36 20:30" at bounding box center [292, 269] width 45 height 45
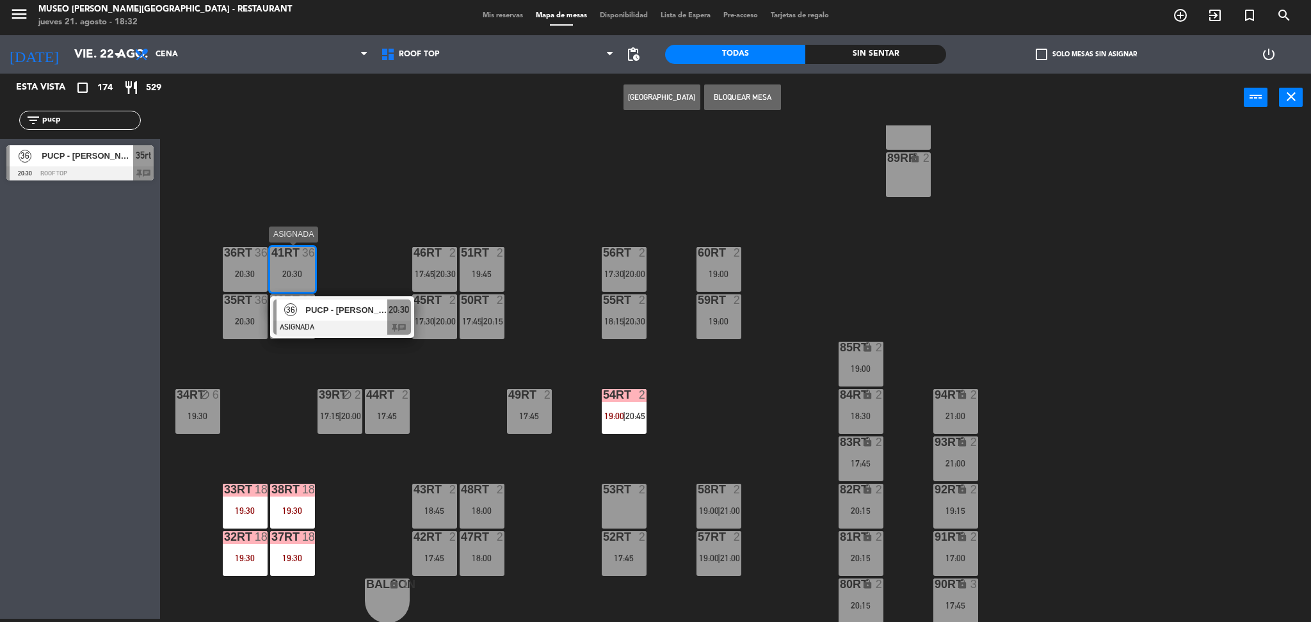
click at [332, 315] on span "PUCP - [PERSON_NAME]" at bounding box center [346, 309] width 82 height 13
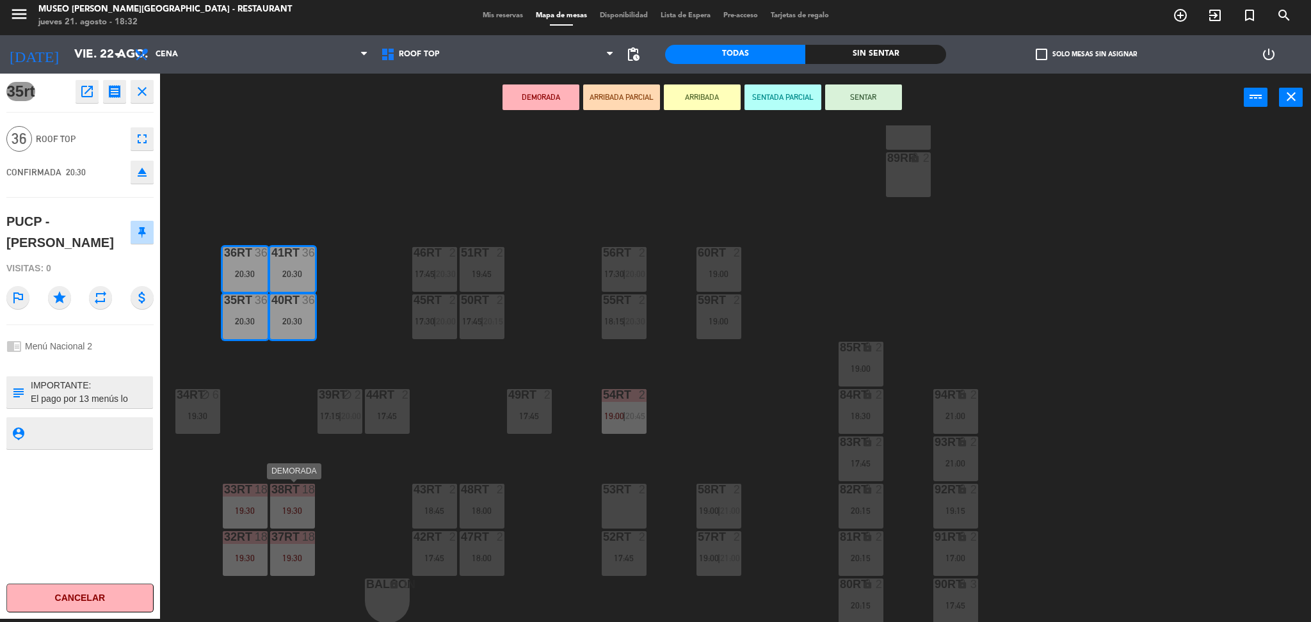
click at [293, 515] on div "19:30" at bounding box center [292, 510] width 45 height 9
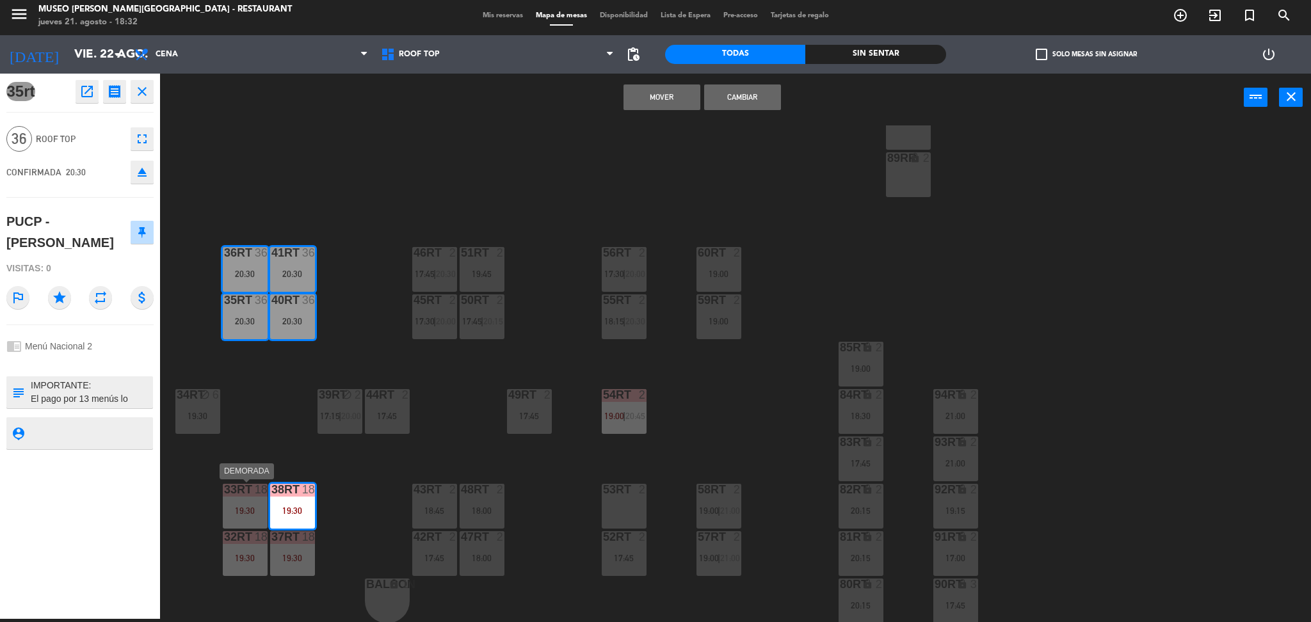
click at [241, 506] on div "19:30" at bounding box center [245, 510] width 45 height 9
click at [248, 554] on div "19:30" at bounding box center [245, 558] width 45 height 9
click at [297, 547] on div "37rt 18 19:30" at bounding box center [292, 553] width 45 height 45
click at [346, 326] on div "18RT 2 19:15 16RT 5 17:45 28RT 2 18:30 | 21:00 80RR lock 2 27RT 3 19:00 7RT 3 1…" at bounding box center [742, 373] width 1138 height 497
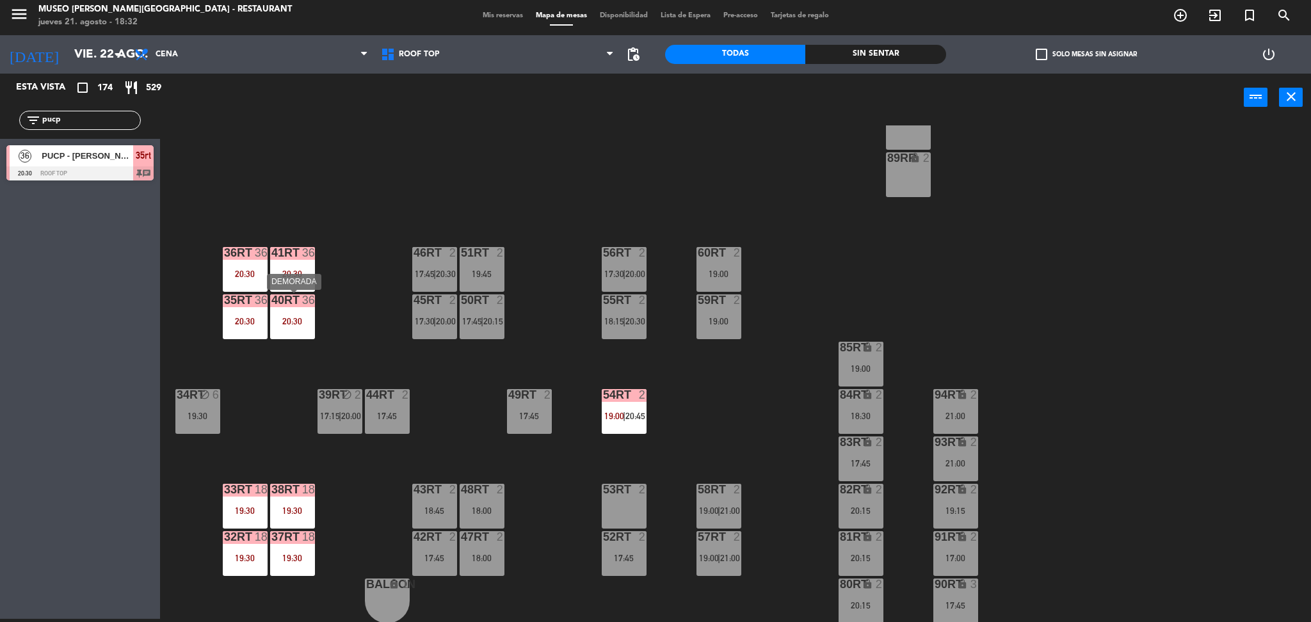
click at [290, 308] on div "40RT 36 20:30" at bounding box center [292, 316] width 45 height 45
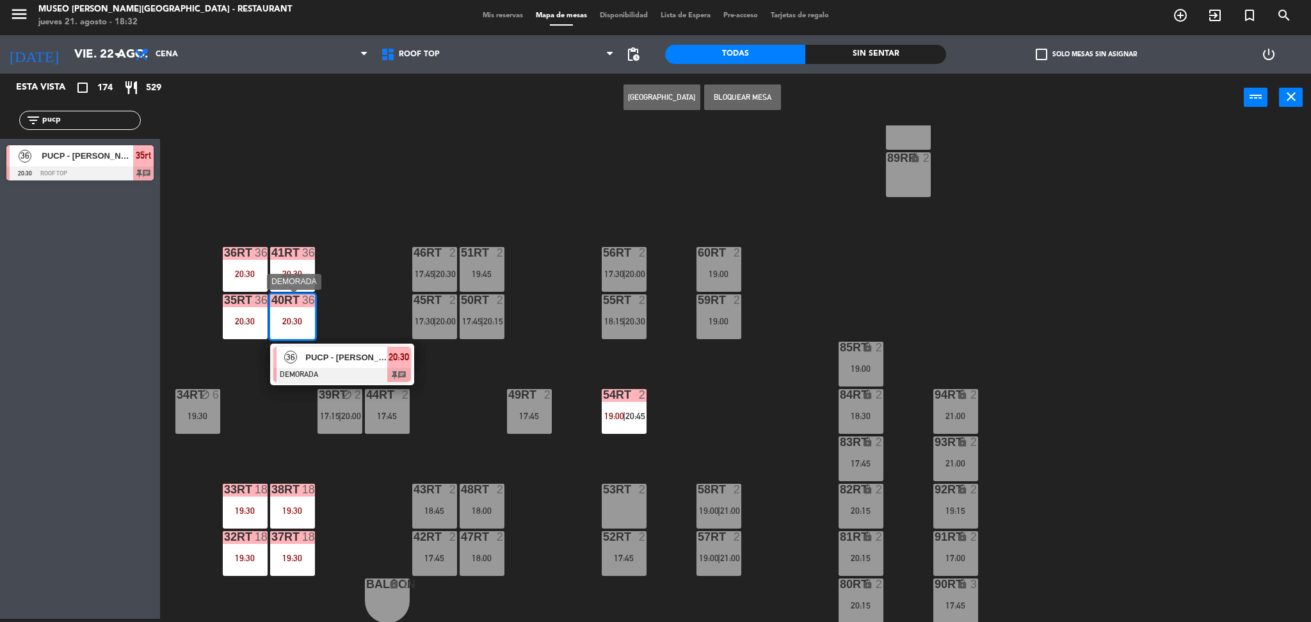
click at [336, 357] on span "PUCP - [PERSON_NAME]" at bounding box center [346, 357] width 82 height 13
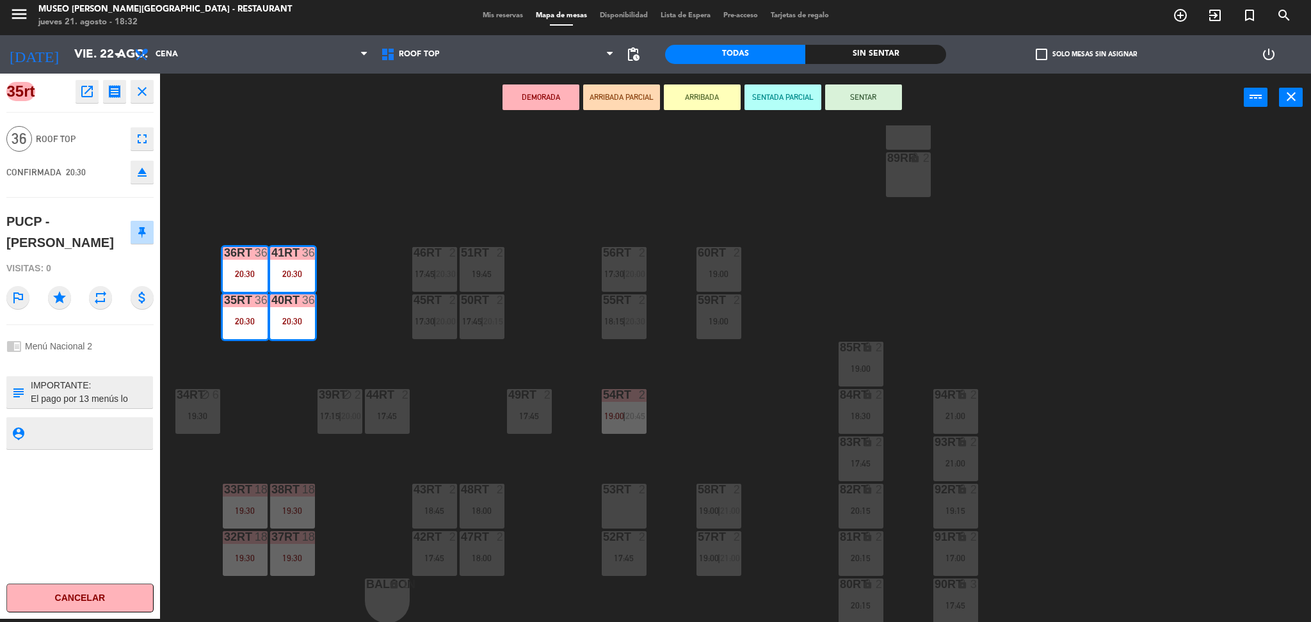
click at [292, 497] on div "38rt 18 19:30" at bounding box center [292, 506] width 45 height 45
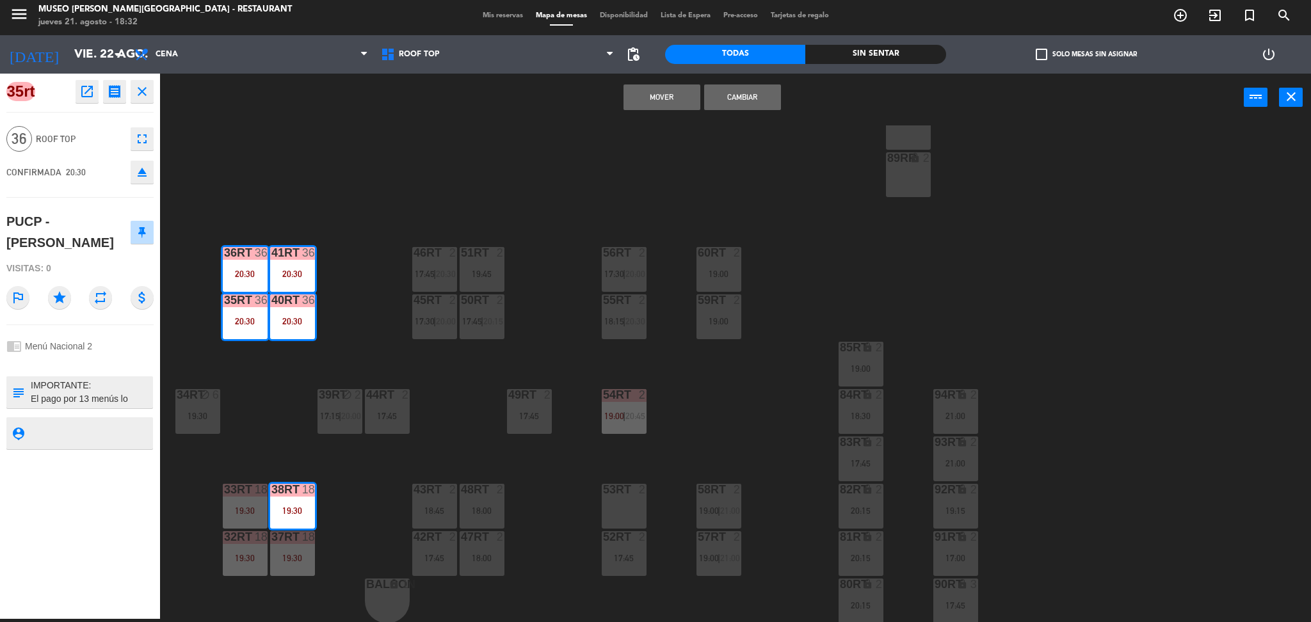
click at [734, 95] on button "Cambiar" at bounding box center [742, 97] width 77 height 26
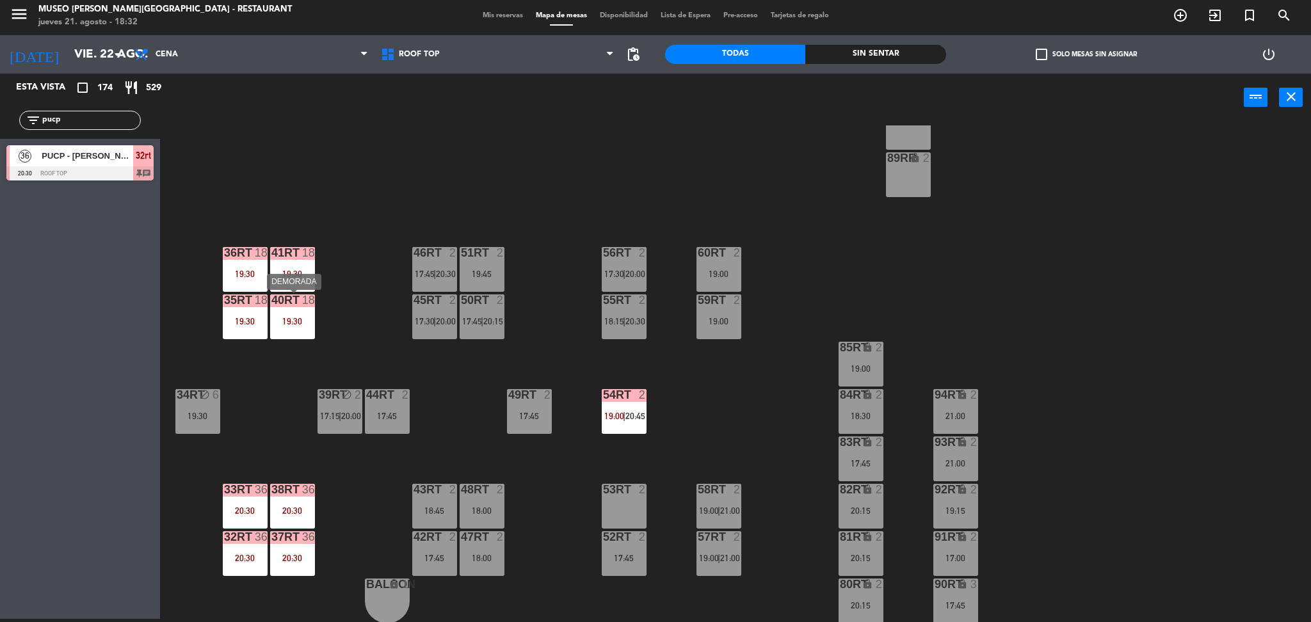
click at [308, 306] on div "40RT 18" at bounding box center [292, 300] width 45 height 13
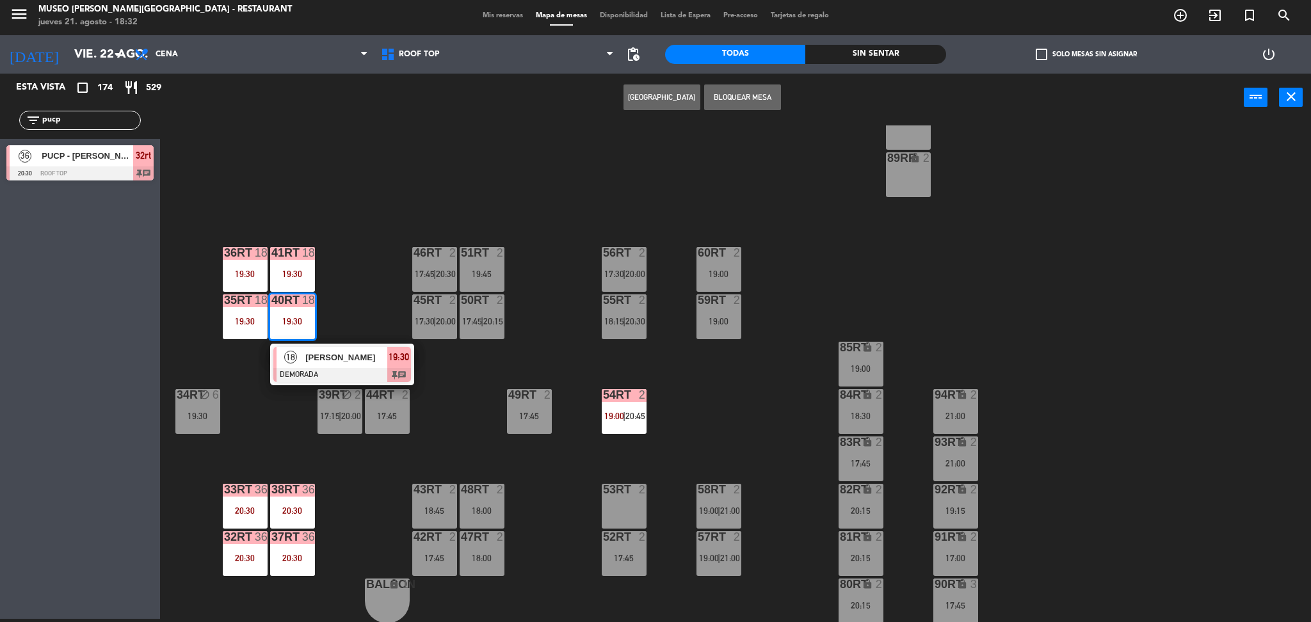
click at [365, 316] on div "18RT 2 19:15 16RT 5 17:45 28RT 2 18:30 | 21:00 80RR lock 2 27RT 3 19:00 7RT 3 1…" at bounding box center [742, 373] width 1138 height 497
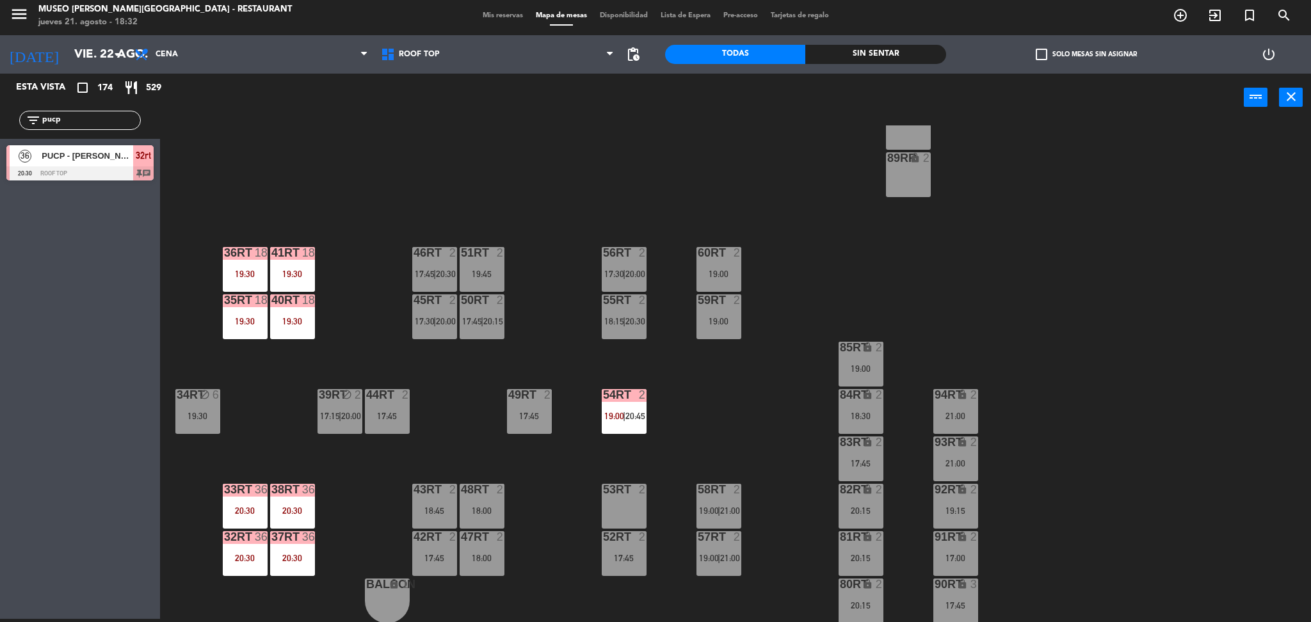
click at [301, 547] on div "37rt 36 20:30" at bounding box center [292, 553] width 45 height 45
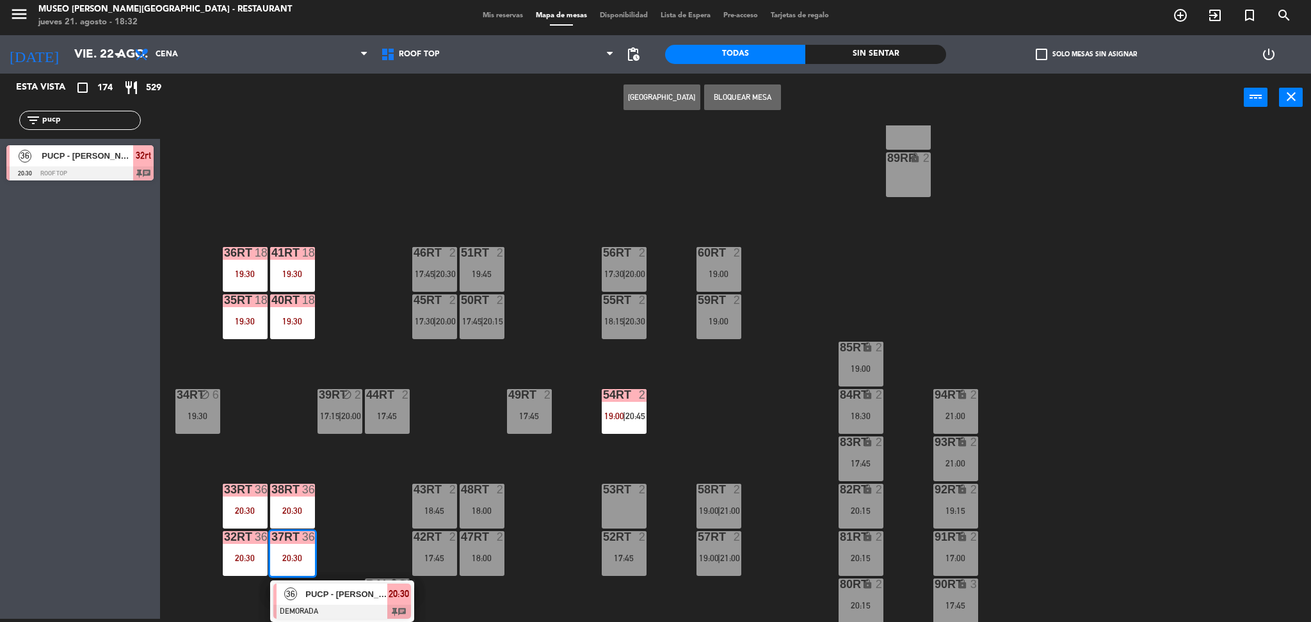
click at [342, 586] on div "PUCP - [PERSON_NAME]" at bounding box center [345, 594] width 83 height 21
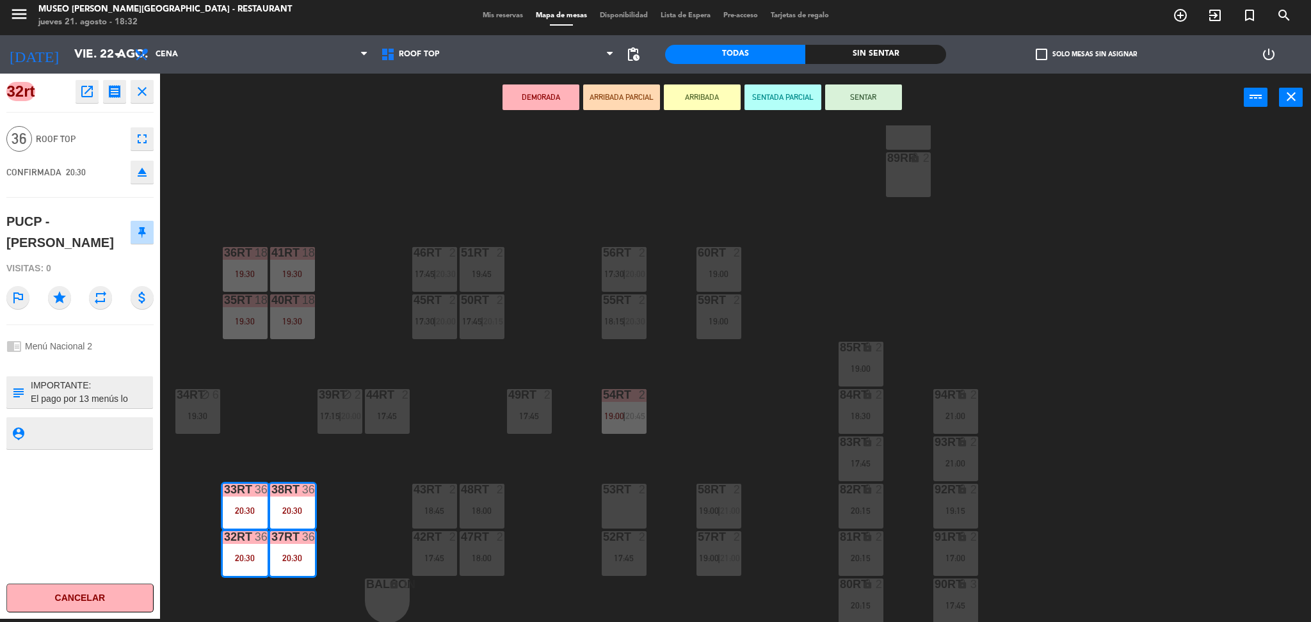
click at [372, 330] on div "18RT 2 19:15 16RT 5 17:45 28RT 2 18:30 | 21:00 80RR lock 2 27RT 3 19:00 7RT 3 1…" at bounding box center [742, 373] width 1138 height 497
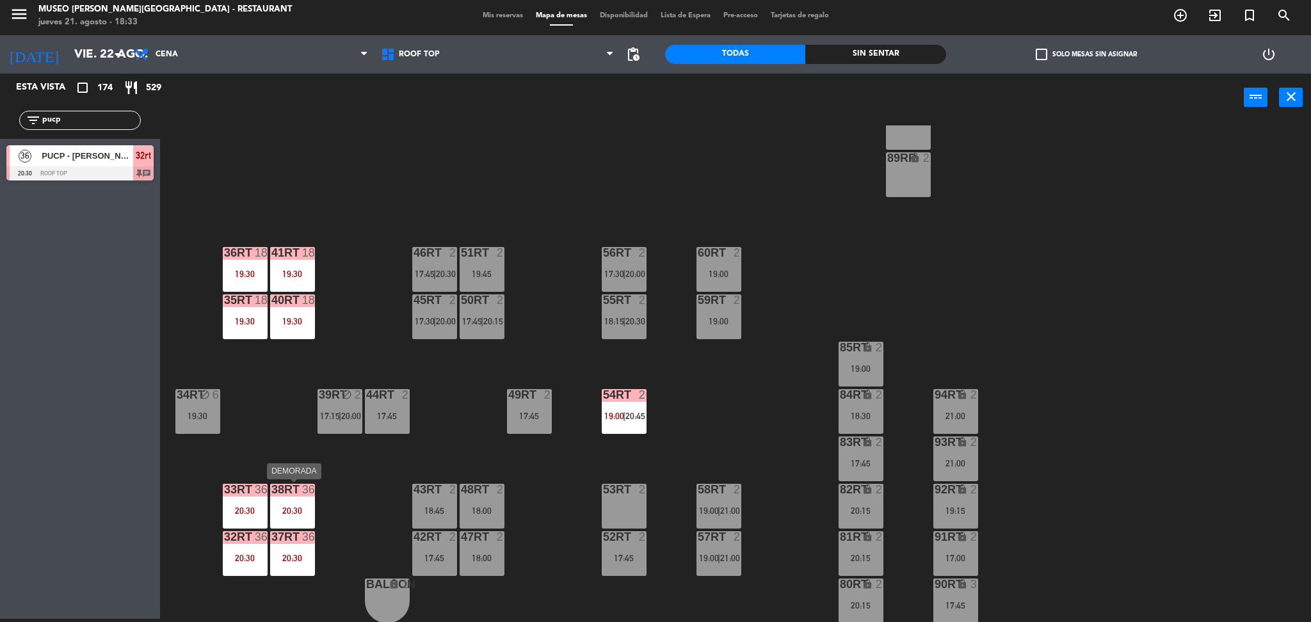
click at [282, 511] on div "20:30" at bounding box center [292, 510] width 45 height 9
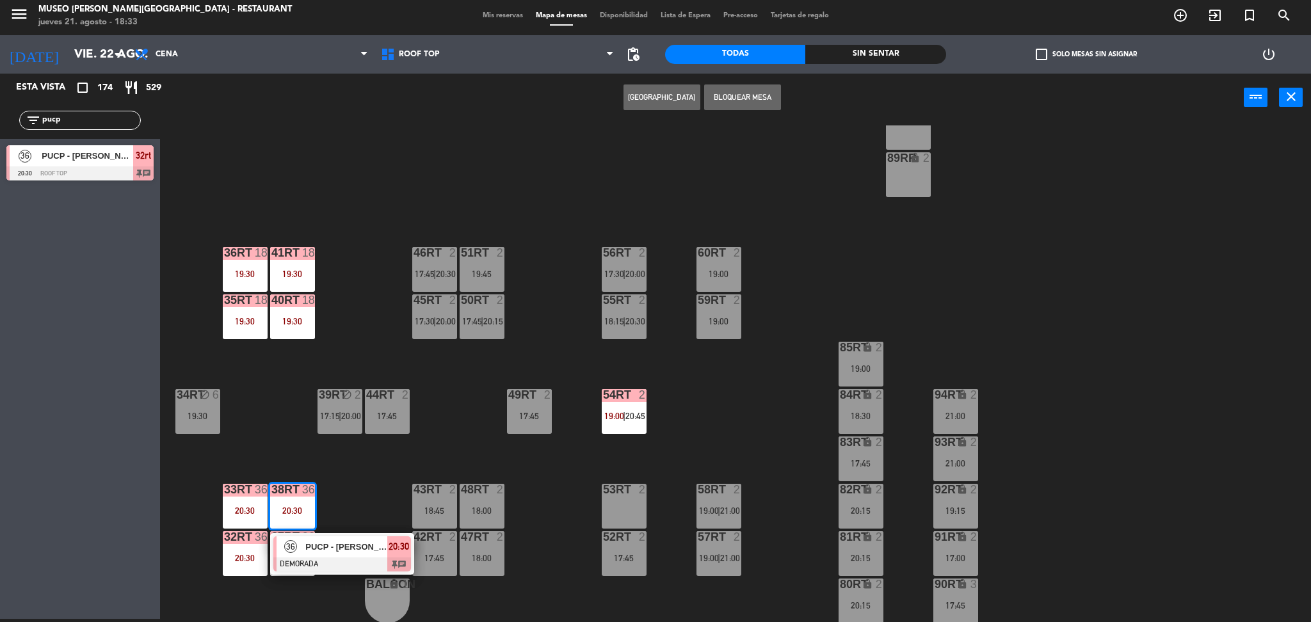
click at [331, 553] on span "PUCP - [PERSON_NAME]" at bounding box center [346, 546] width 82 height 13
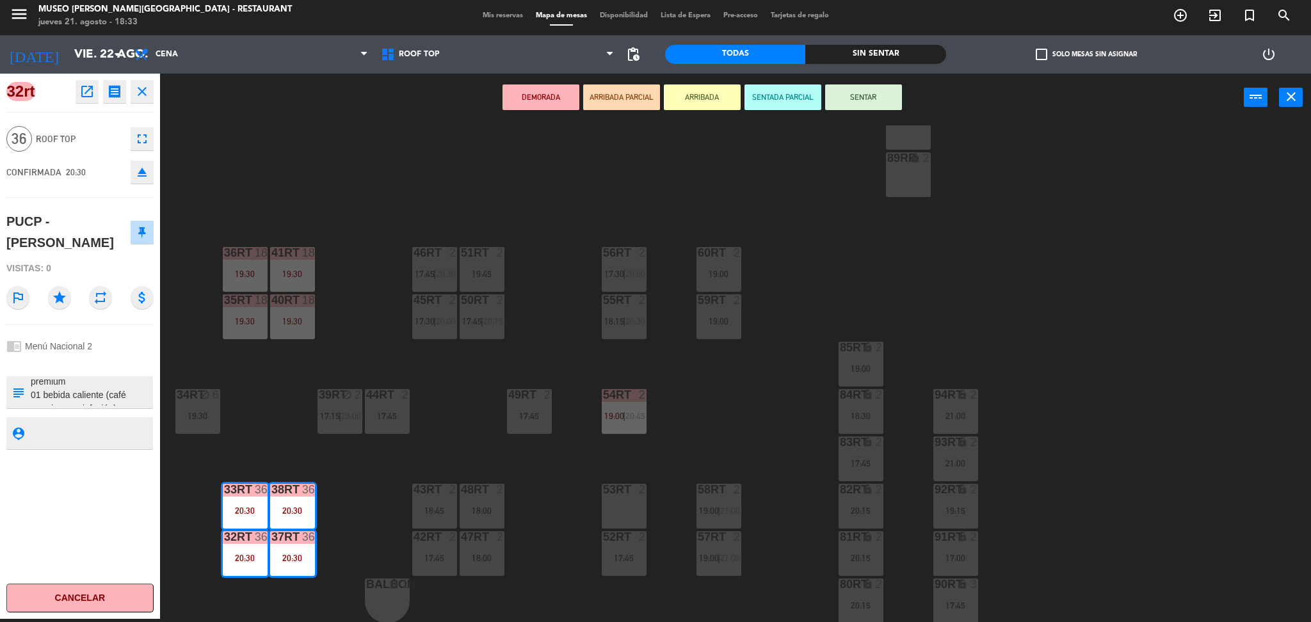
scroll to position [323, 0]
click at [271, 428] on div "18RT 2 19:15 16RT 5 17:45 28RT 2 18:30 | 21:00 80RR lock 2 27RT 3 19:00 7RT 3 1…" at bounding box center [742, 373] width 1138 height 497
click at [316, 525] on div "18RT 2 19:15 16RT 5 17:45 28RT 2 18:30 | 21:00 80RR lock 2 27RT 3 19:00 7RT 3 1…" at bounding box center [742, 373] width 1138 height 497
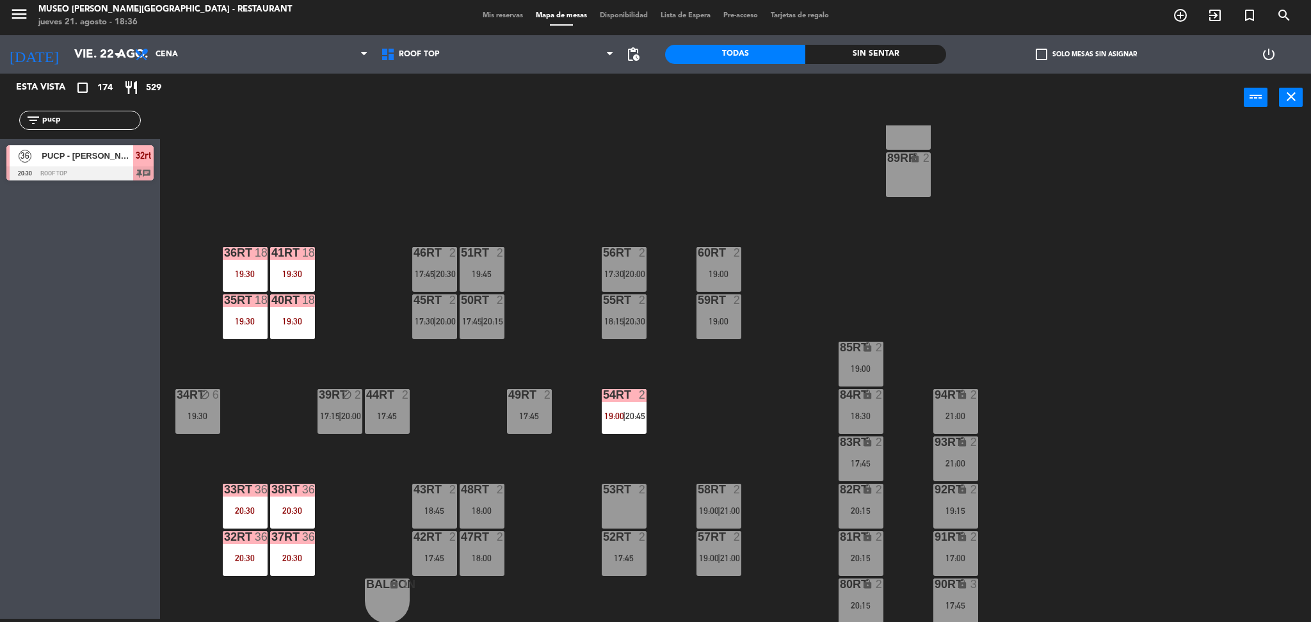
click at [301, 243] on div "18RT 2 19:15 16RT 5 17:45 28RT 2 18:30 | 21:00 80RR lock 2 27RT 3 19:00 7RT 3 1…" at bounding box center [742, 373] width 1138 height 497
click at [301, 251] on div at bounding box center [292, 253] width 21 height 12
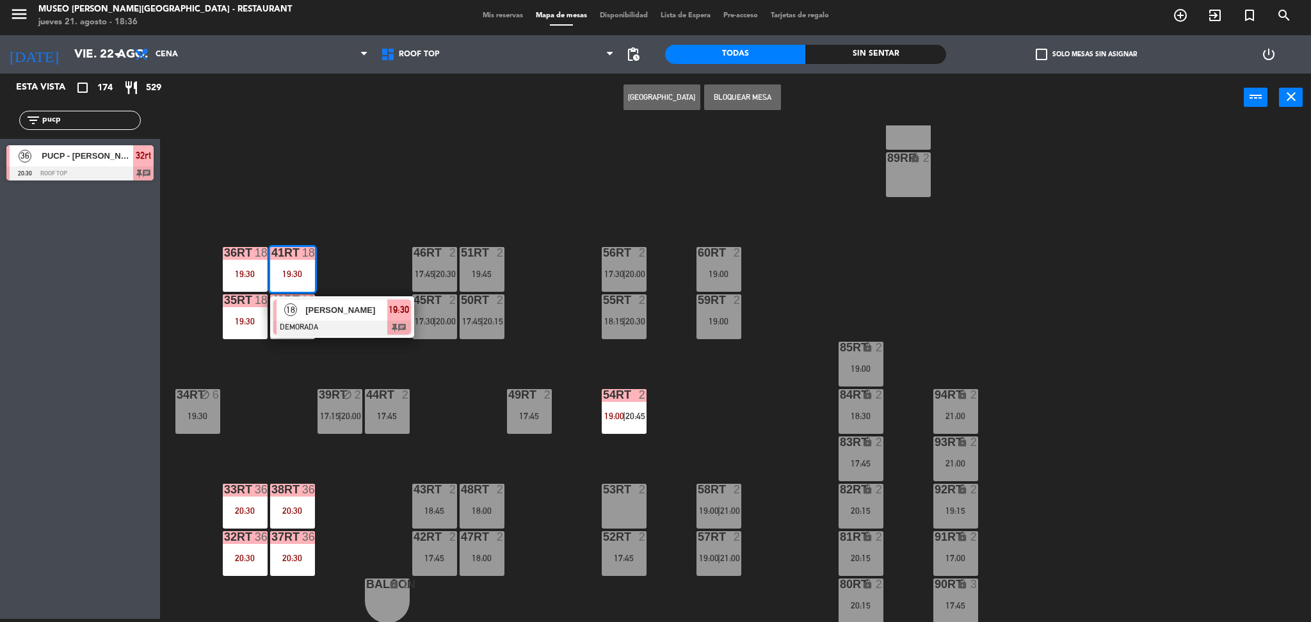
click at [349, 293] on div "18RT 2 19:15 16RT 5 17:45 28RT 2 18:30 | 21:00 80RR lock 2 27RT 3 19:00 7RT 3 1…" at bounding box center [742, 373] width 1138 height 497
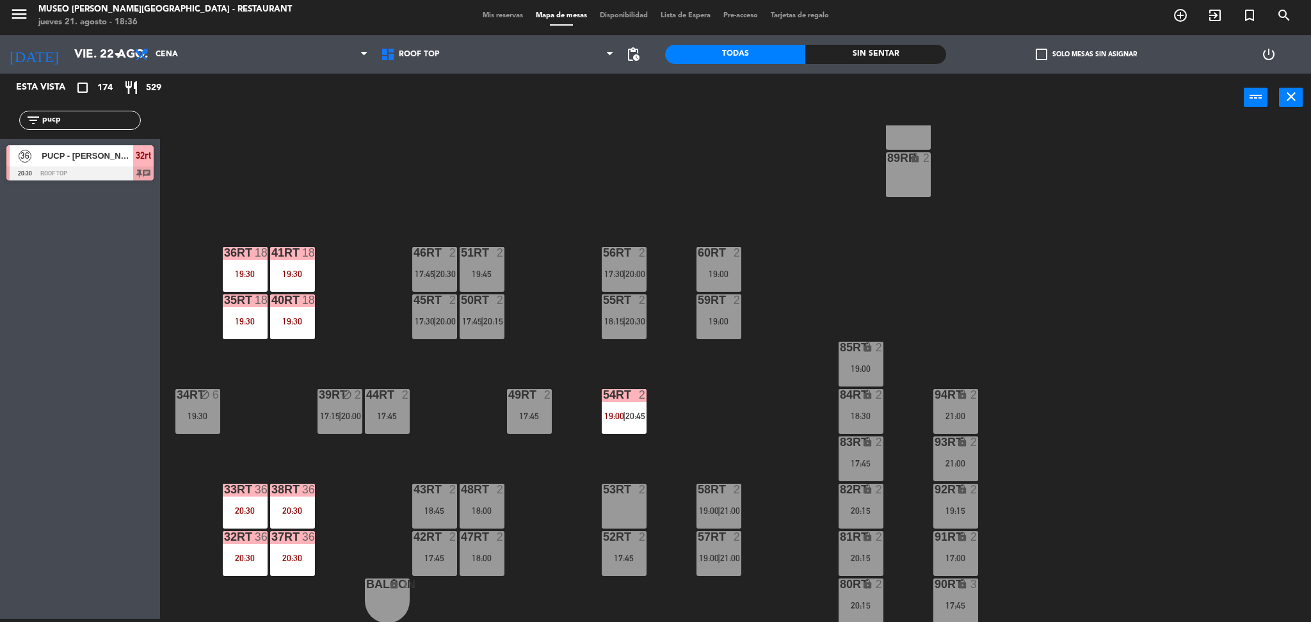
click at [306, 277] on div "19:30" at bounding box center [292, 273] width 45 height 9
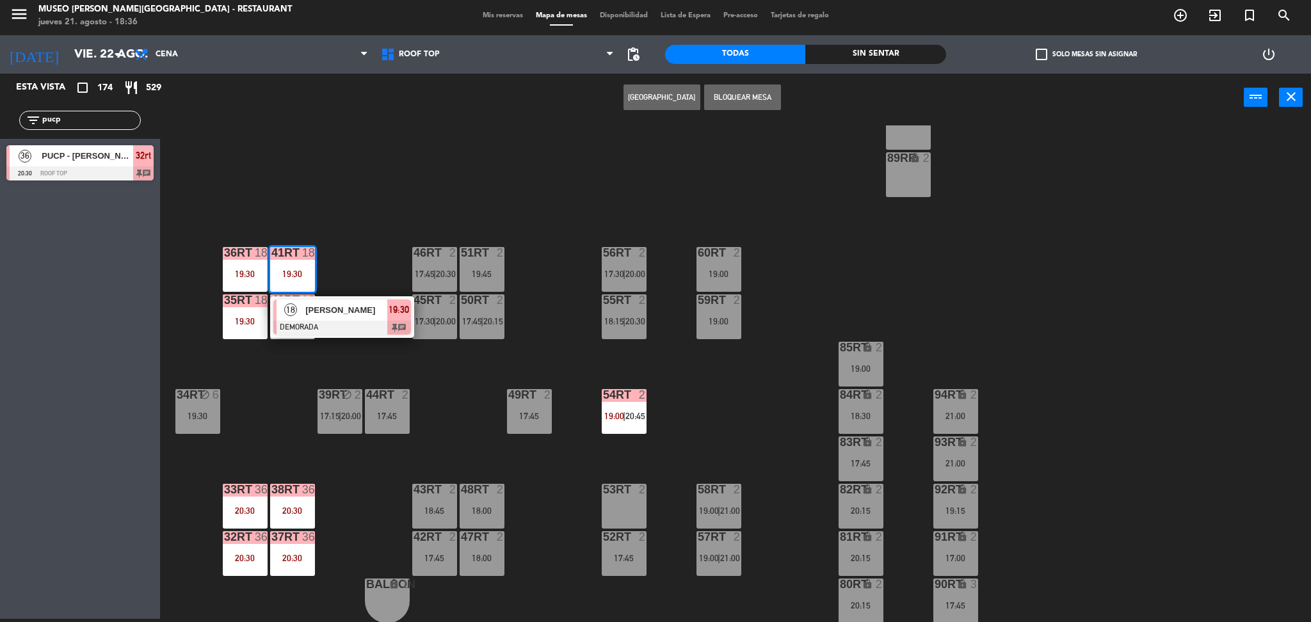
click at [340, 318] on div "[PERSON_NAME]" at bounding box center [345, 310] width 83 height 21
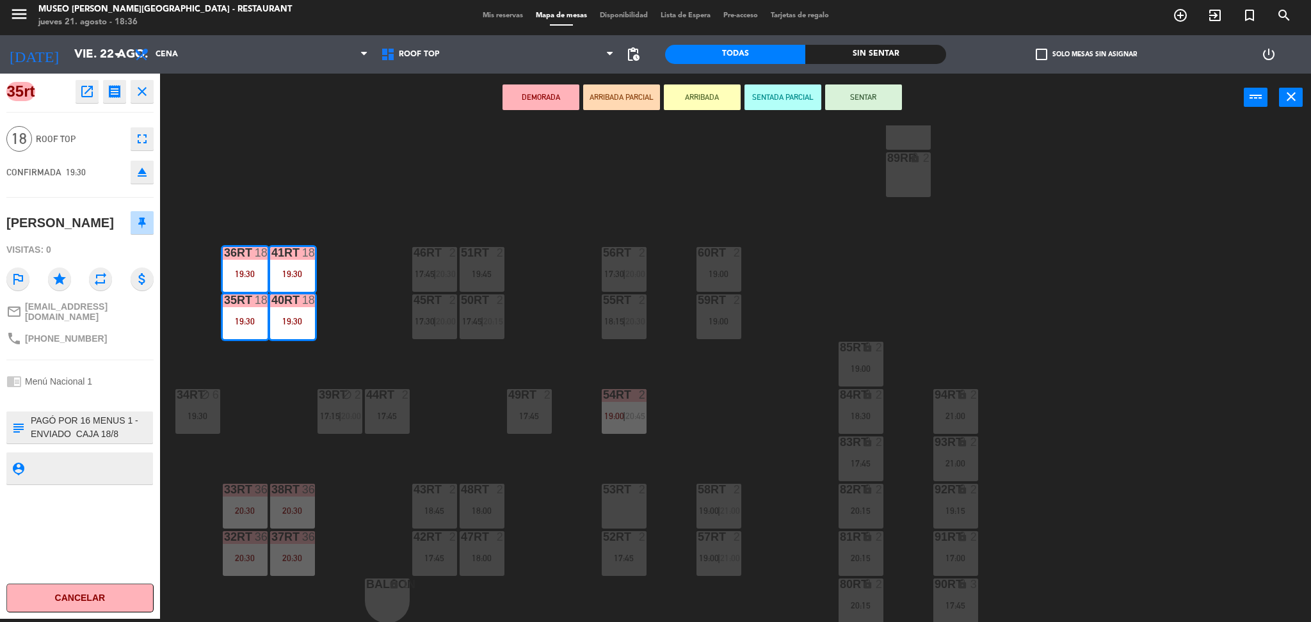
click at [730, 389] on div "18RT 2 19:15 16RT 5 17:45 28RT 2 18:30 | 21:00 80RR lock 2 27RT 3 19:00 7RT 3 1…" at bounding box center [742, 373] width 1138 height 497
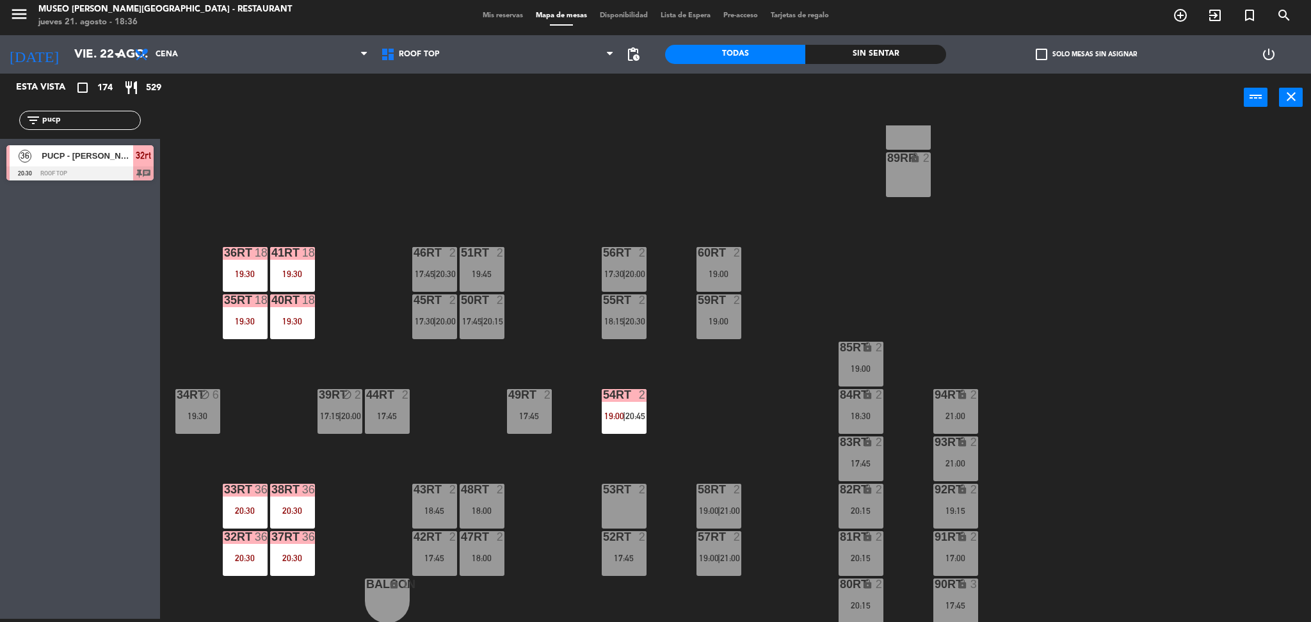
drag, startPoint x: 93, startPoint y: 118, endPoint x: 0, endPoint y: 140, distance: 95.2
click at [0, 140] on div "Esta vista crop_square 174 restaurant 529 filter_list pucp 36 PUCP - [PERSON_NA…" at bounding box center [80, 130] width 160 height 113
type input "r"
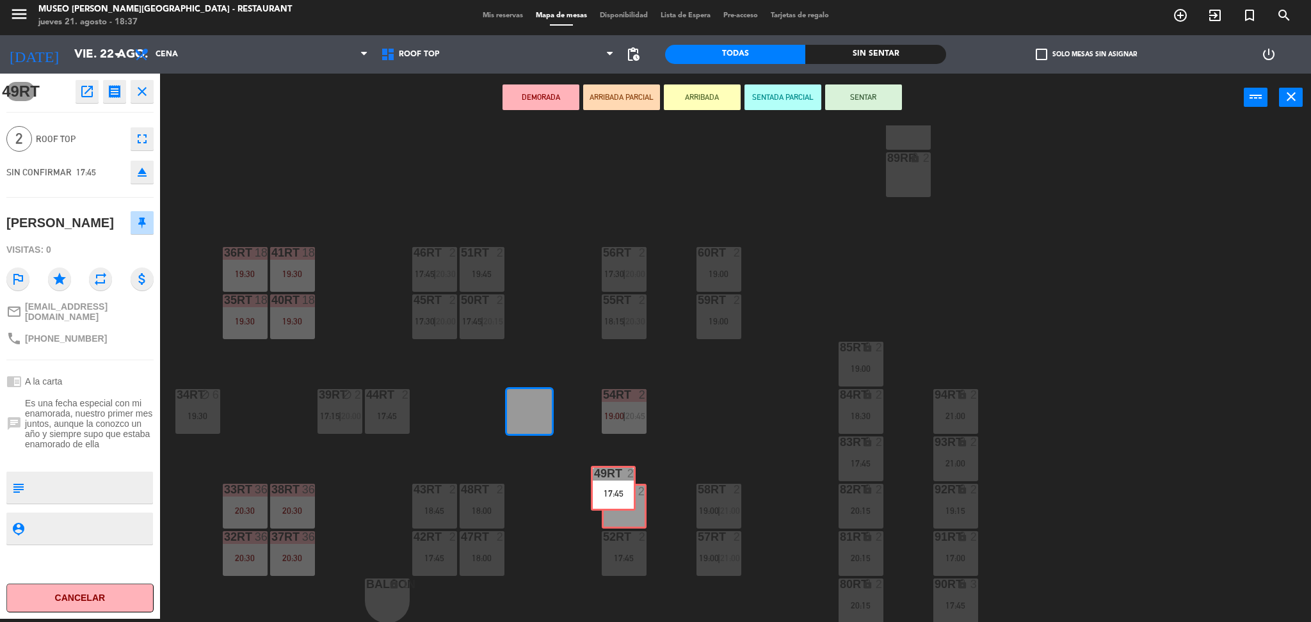
drag, startPoint x: 537, startPoint y: 410, endPoint x: 623, endPoint y: 492, distance: 119.1
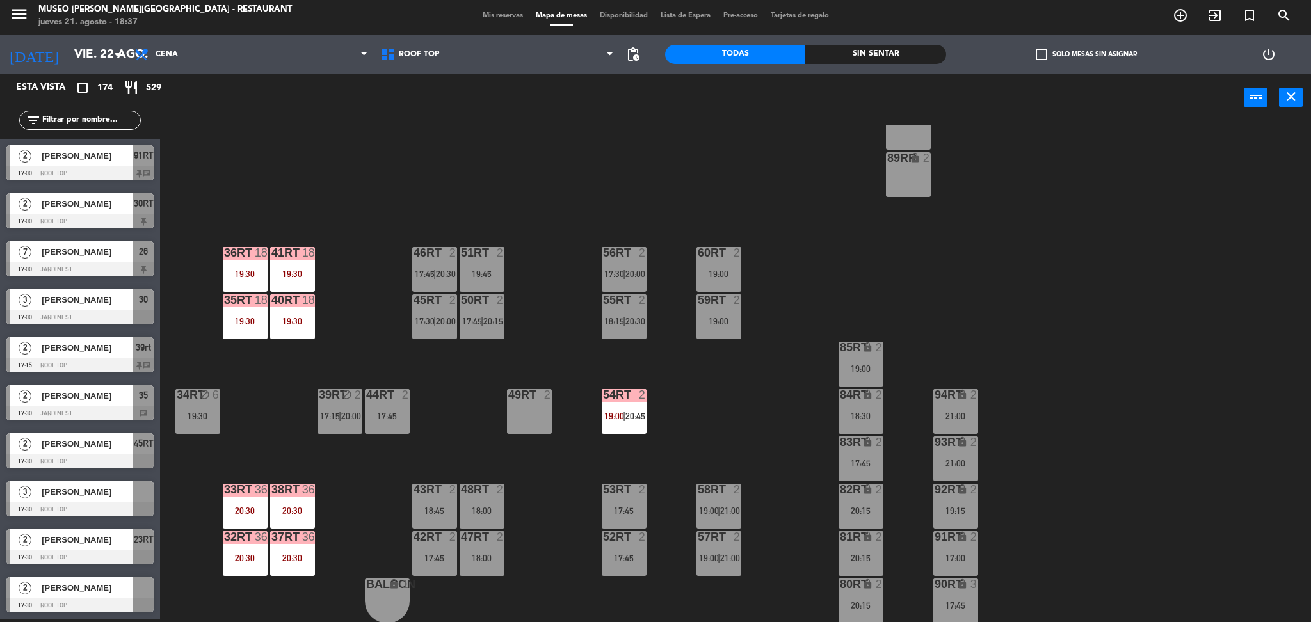
scroll to position [3, 0]
click at [72, 111] on div "filter_list" at bounding box center [80, 120] width 122 height 19
click at [74, 116] on input "text" at bounding box center [90, 120] width 99 height 14
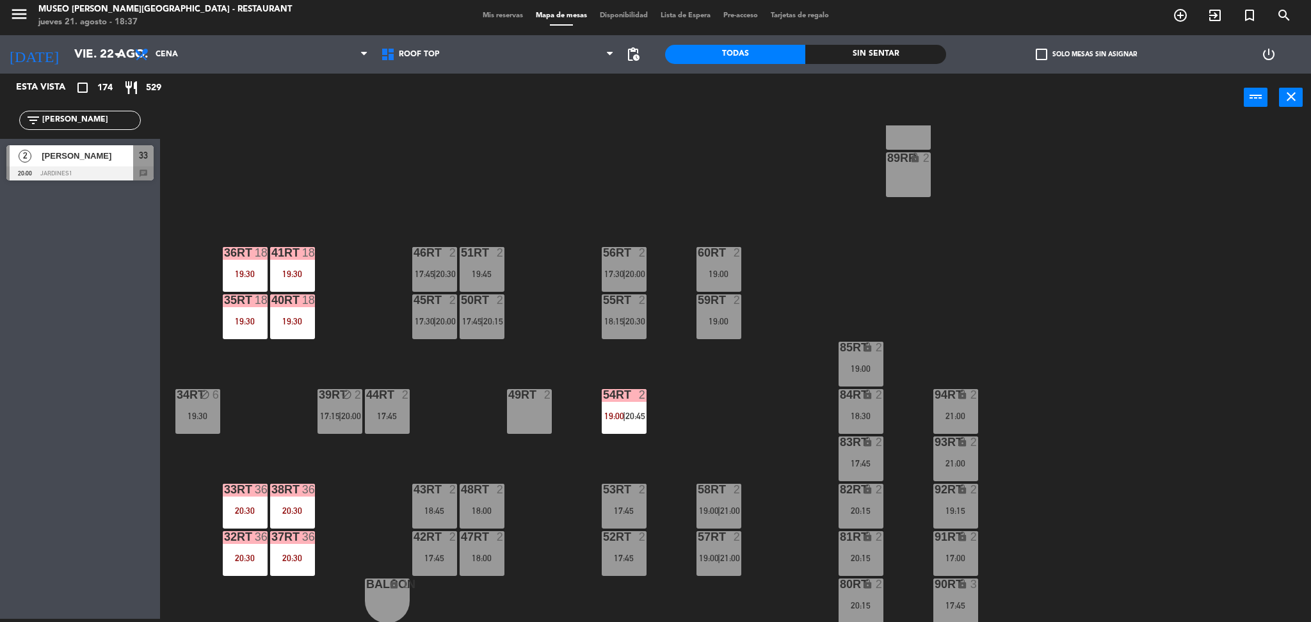
type input "[PERSON_NAME]"
click at [74, 240] on div "Esta vista crop_square 174 restaurant 529 filter_list [PERSON_NAME] 2 [PERSON_N…" at bounding box center [80, 346] width 160 height 545
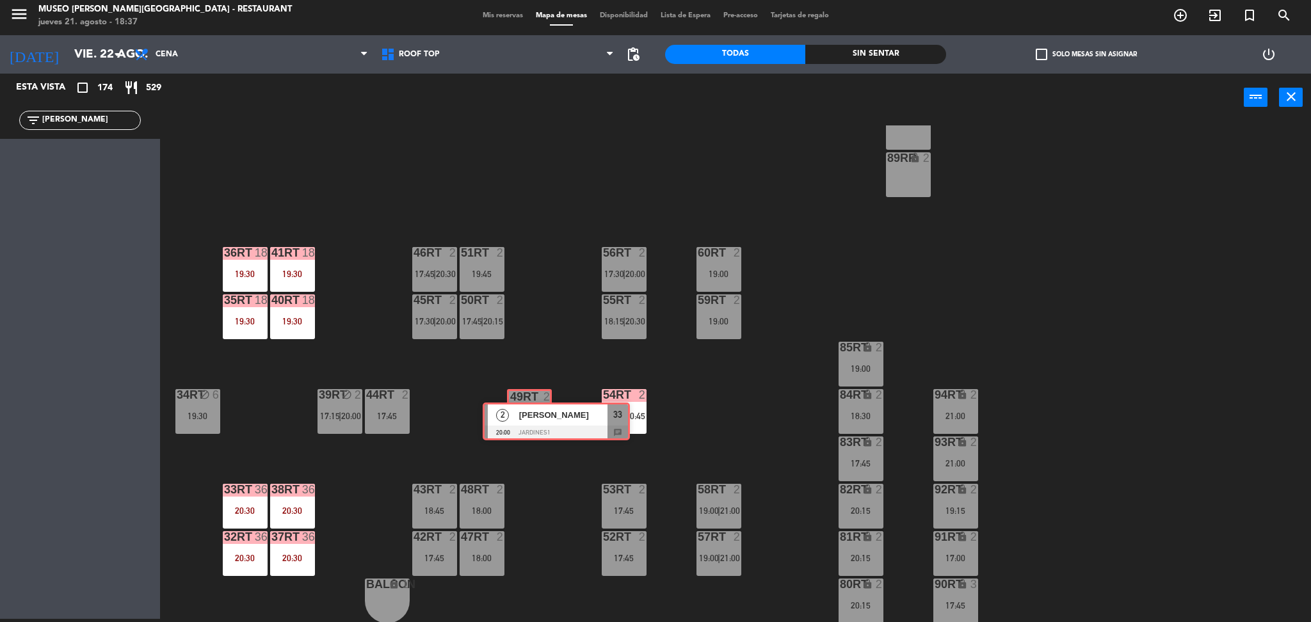
drag, startPoint x: 49, startPoint y: 155, endPoint x: 525, endPoint y: 411, distance: 540.7
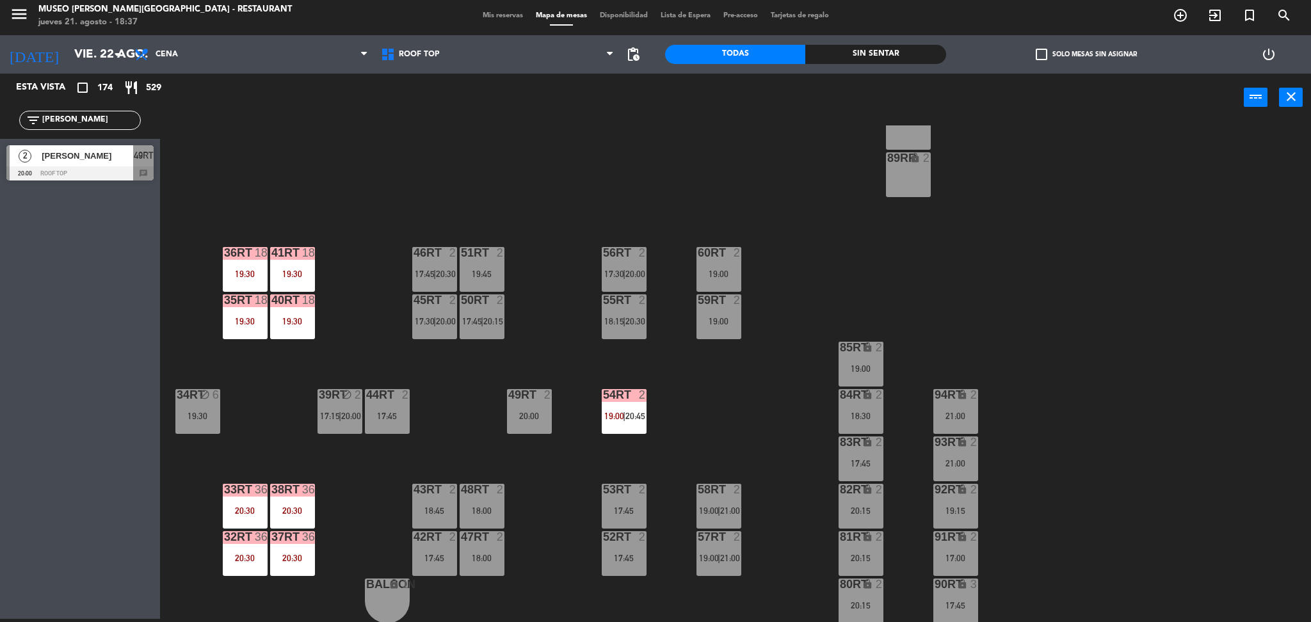
click at [533, 328] on div "18RT 2 19:15 16RT 5 17:45 28RT 2 18:30 | 21:00 80RR lock 2 27RT 3 19:00 7RT 3 1…" at bounding box center [742, 373] width 1138 height 497
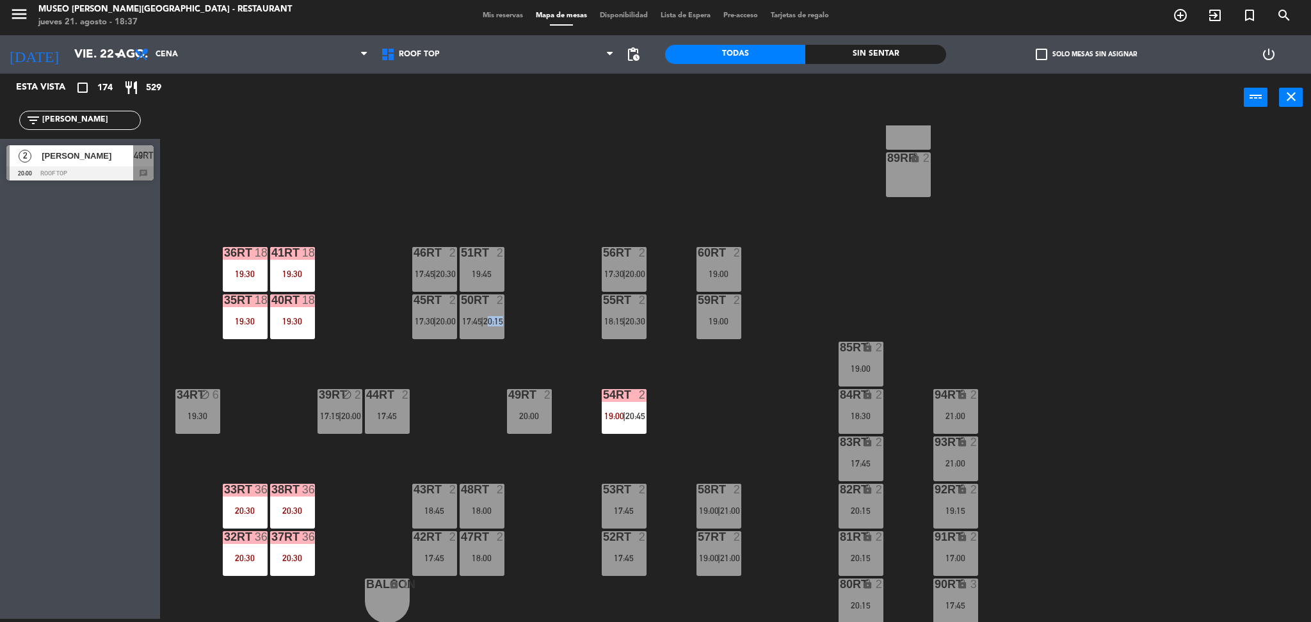
click at [533, 328] on div "18RT 2 19:15 16RT 5 17:45 28RT 2 18:30 | 21:00 80RR lock 2 27RT 3 19:00 7RT 3 1…" at bounding box center [742, 373] width 1138 height 497
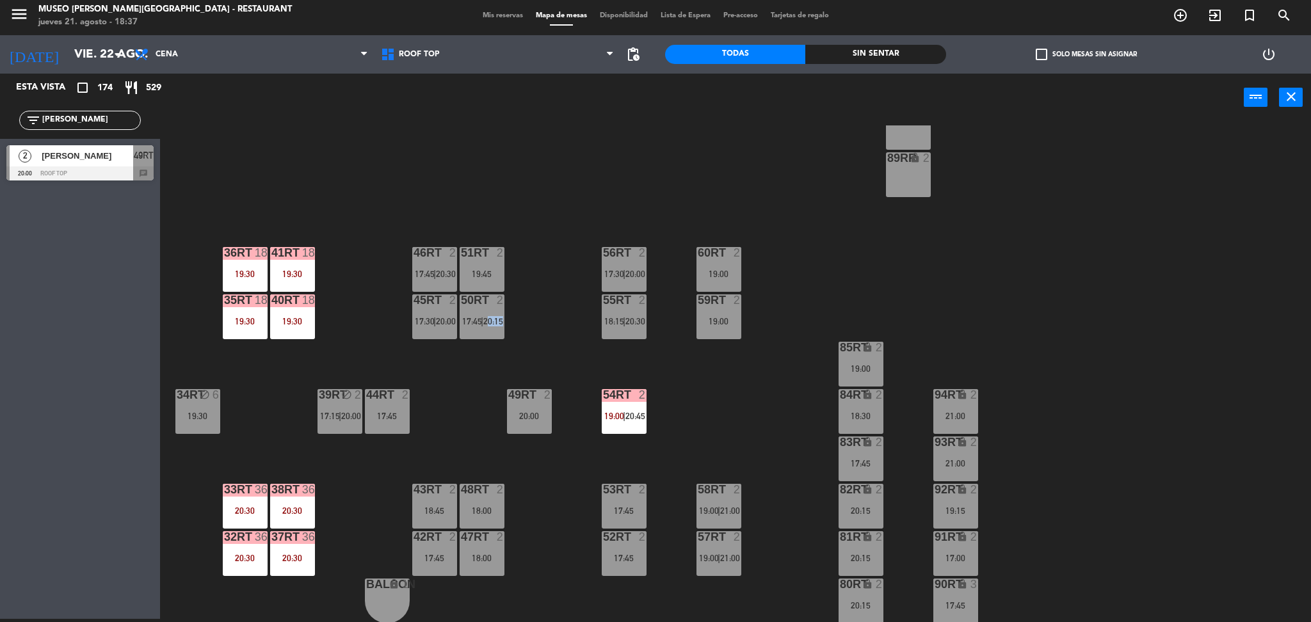
click at [533, 328] on div "18RT 2 19:15 16RT 5 17:45 28RT 2 18:30 | 21:00 80RR lock 2 27RT 3 19:00 7RT 3 1…" at bounding box center [742, 373] width 1138 height 497
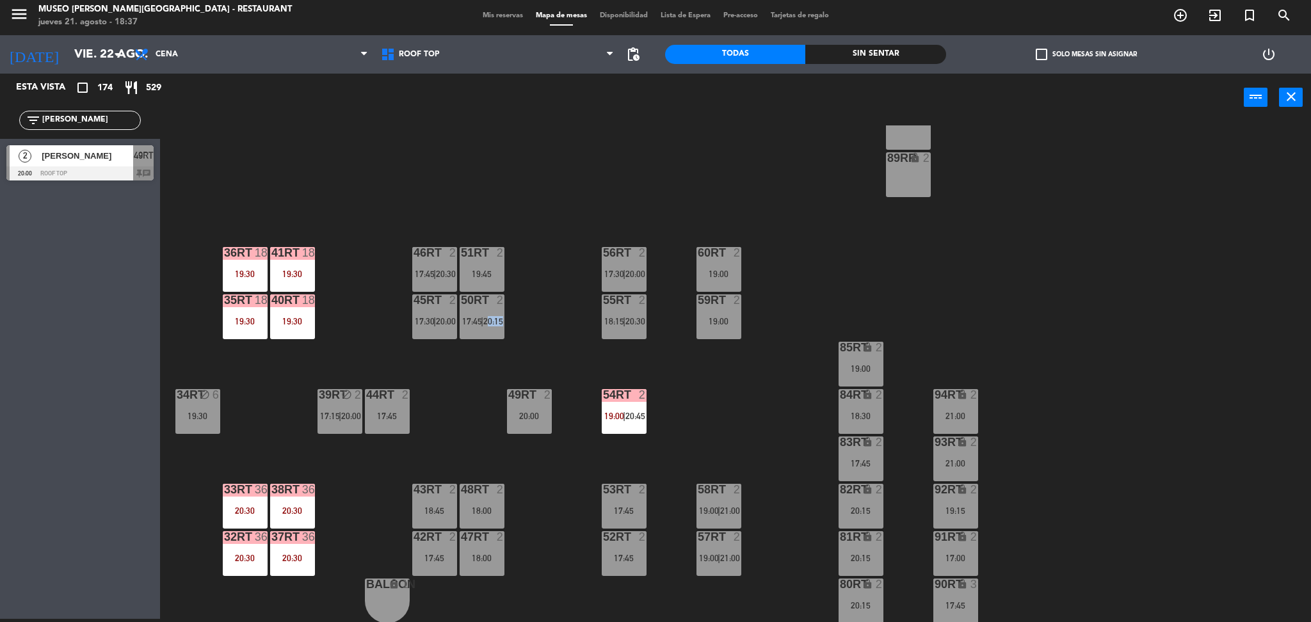
click at [533, 328] on div "18RT 2 19:15 16RT 5 17:45 28RT 2 18:30 | 21:00 80RR lock 2 27RT 3 19:00 7RT 3 1…" at bounding box center [742, 373] width 1138 height 497
click at [531, 403] on div "49RT 2 20:00" at bounding box center [529, 411] width 45 height 45
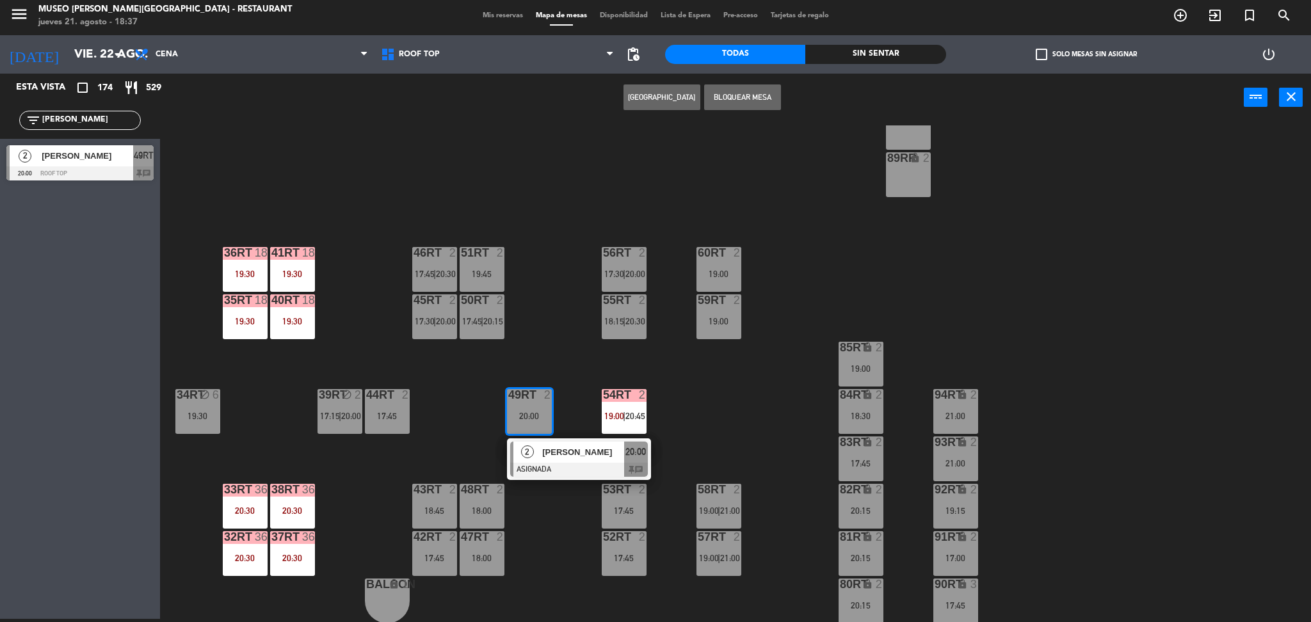
click at [566, 463] on div at bounding box center [579, 470] width 138 height 14
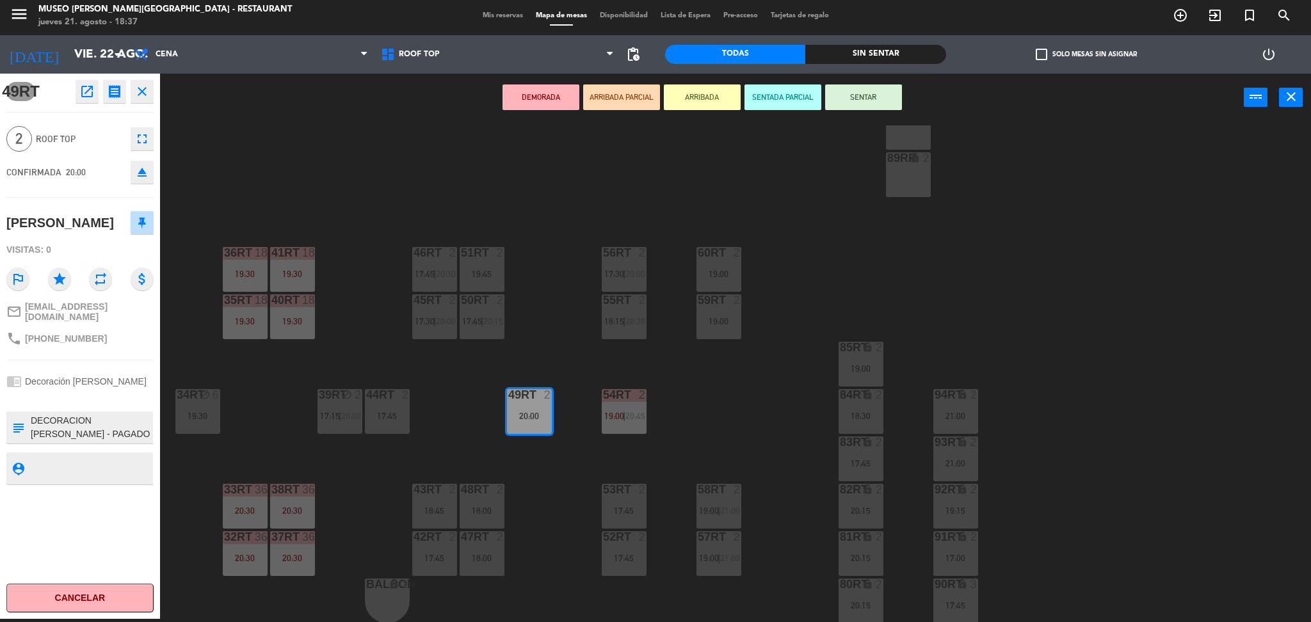
click at [554, 95] on button "DEMORADA" at bounding box center [540, 97] width 77 height 26
